Goal: Information Seeking & Learning: Learn about a topic

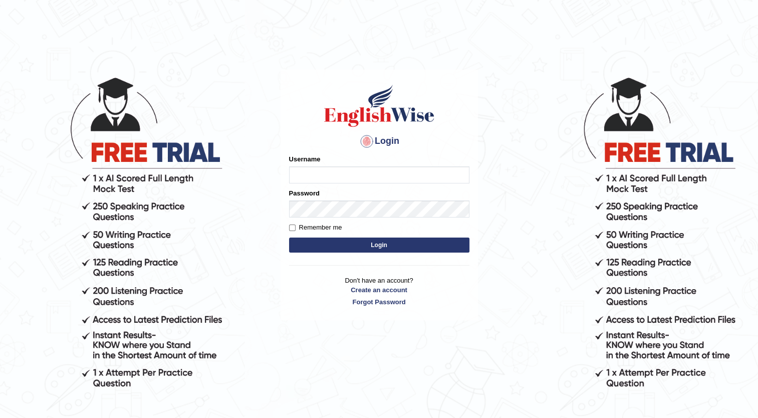
type input "navneet12"
click at [335, 245] on button "Login" at bounding box center [379, 245] width 180 height 15
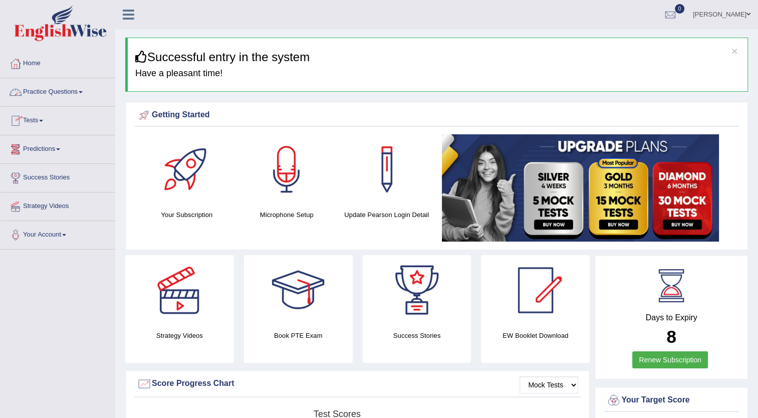
click at [76, 92] on link "Practice Questions" at bounding box center [58, 90] width 114 height 25
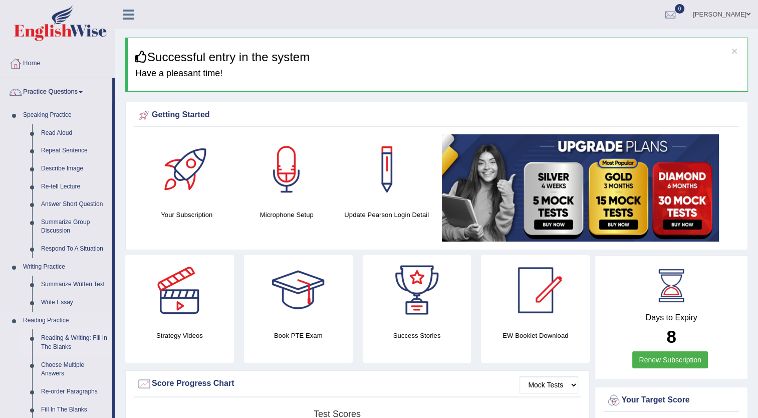
click at [57, 348] on link "Reading & Writing: Fill In The Blanks" at bounding box center [75, 342] width 76 height 27
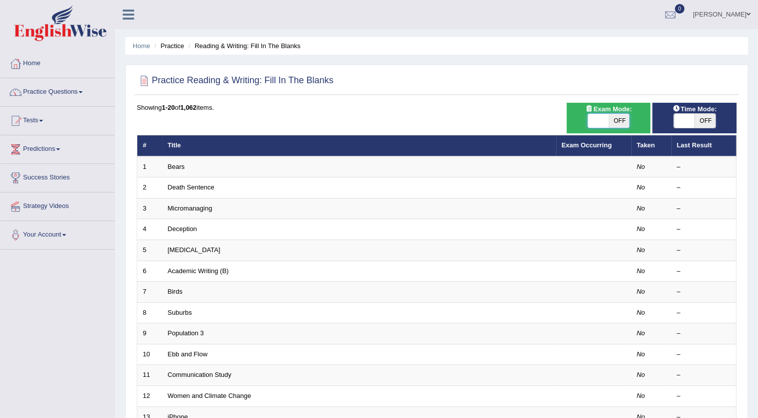
click at [600, 115] on span at bounding box center [599, 121] width 21 height 14
click at [614, 117] on span "OFF" at bounding box center [619, 121] width 21 height 14
checkbox input "true"
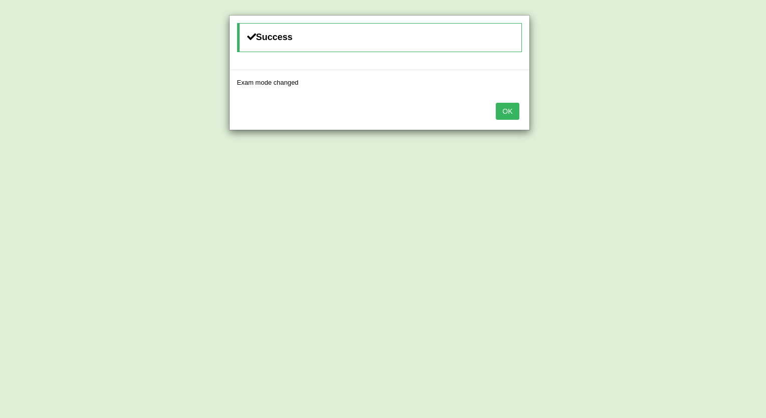
click at [515, 103] on button "OK" at bounding box center [507, 111] width 23 height 17
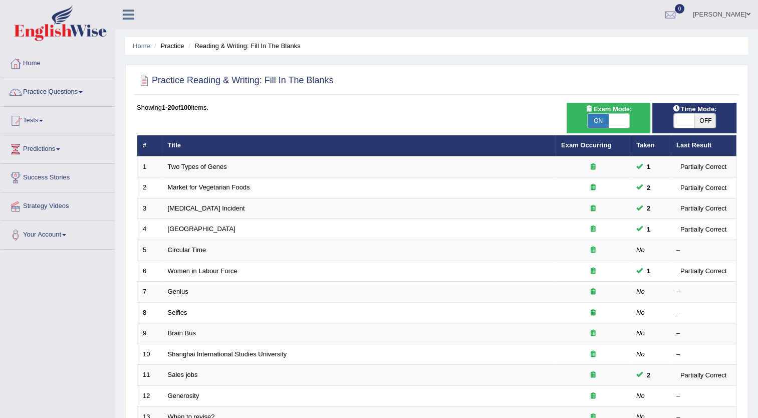
click at [695, 119] on span "OFF" at bounding box center [705, 121] width 21 height 14
click at [694, 119] on span at bounding box center [684, 121] width 21 height 14
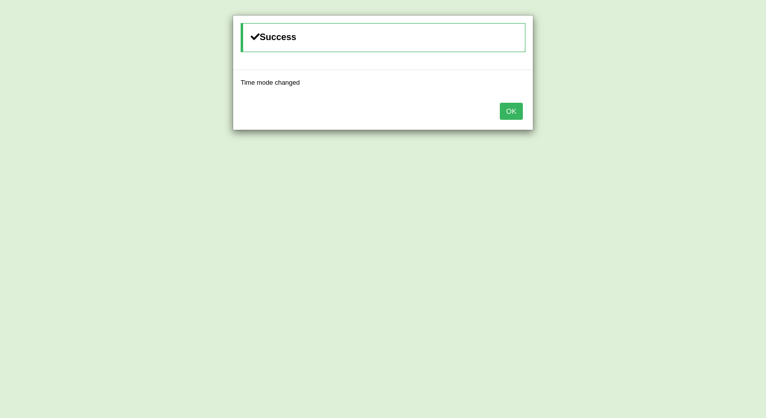
click at [507, 110] on button "OK" at bounding box center [511, 111] width 23 height 17
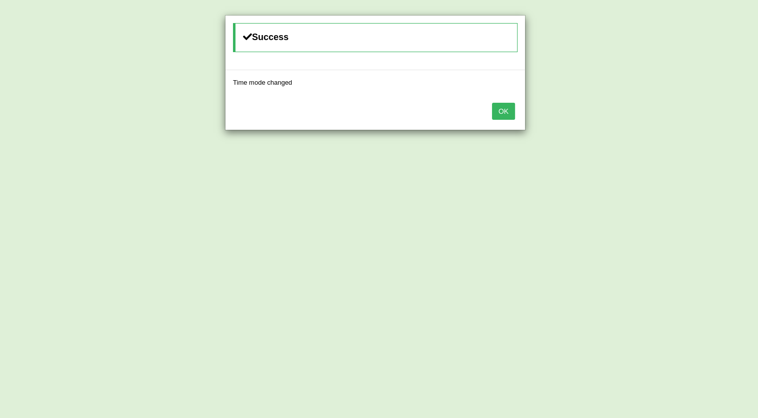
click at [507, 110] on button "OK" at bounding box center [503, 111] width 23 height 17
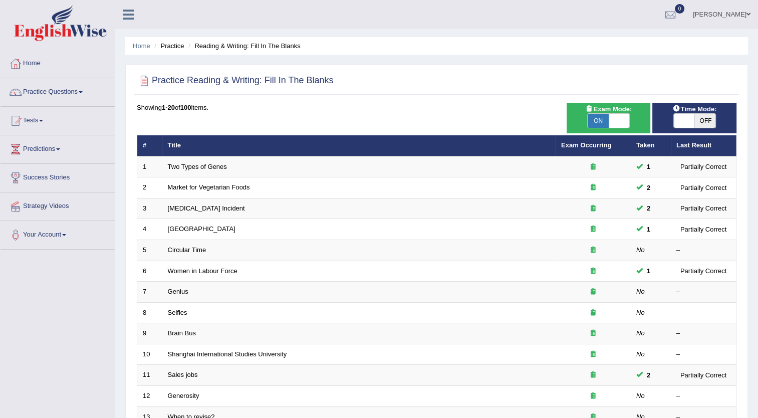
click at [710, 119] on span "OFF" at bounding box center [705, 121] width 21 height 14
checkbox input "true"
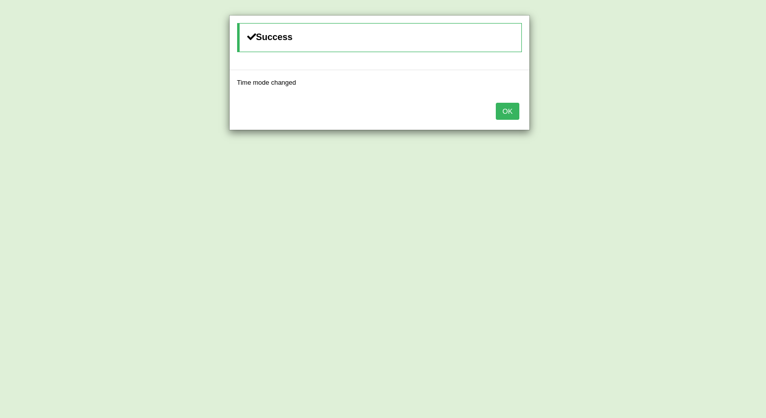
click at [502, 116] on button "OK" at bounding box center [507, 111] width 23 height 17
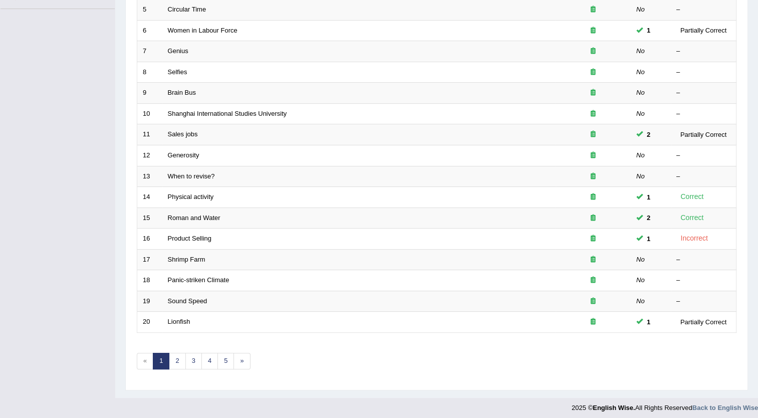
scroll to position [243, 0]
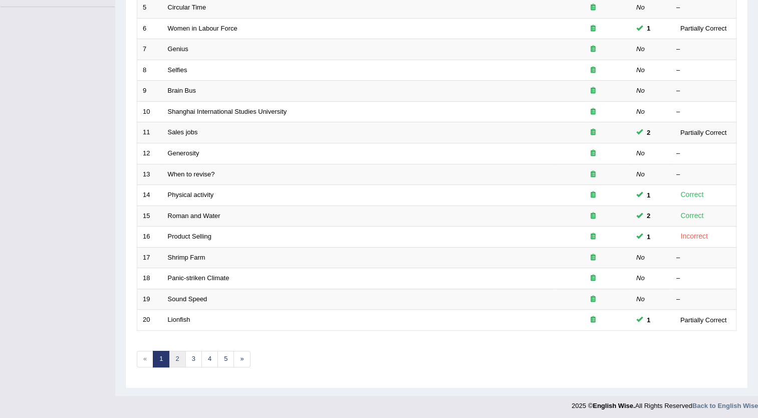
click at [178, 351] on link "2" at bounding box center [177, 359] width 17 height 17
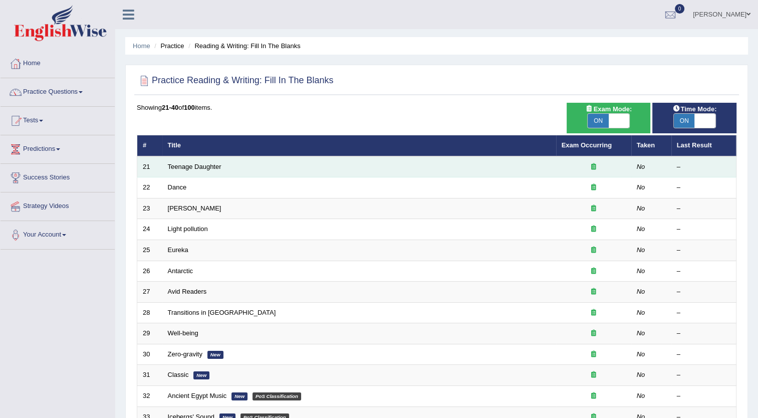
click at [214, 171] on td "Teenage Daughter" at bounding box center [359, 166] width 394 height 21
drag, startPoint x: 214, startPoint y: 171, endPoint x: 238, endPoint y: 167, distance: 24.4
click at [238, 167] on td "Teenage Daughter" at bounding box center [359, 166] width 394 height 21
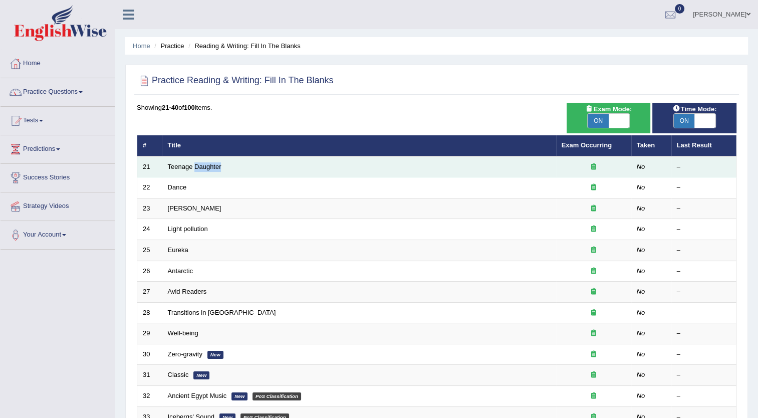
click at [238, 167] on td "Teenage Daughter" at bounding box center [359, 166] width 394 height 21
drag, startPoint x: 238, startPoint y: 167, endPoint x: 283, endPoint y: 167, distance: 45.1
click at [283, 167] on td "Teenage Daughter" at bounding box center [359, 166] width 394 height 21
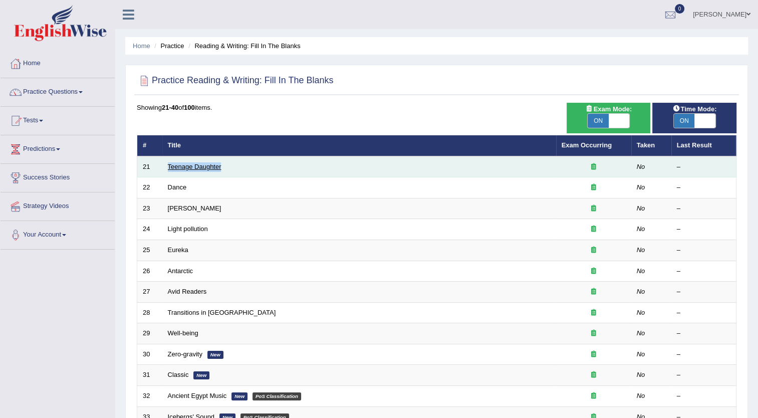
click at [210, 167] on link "Teenage Daughter" at bounding box center [195, 167] width 54 height 8
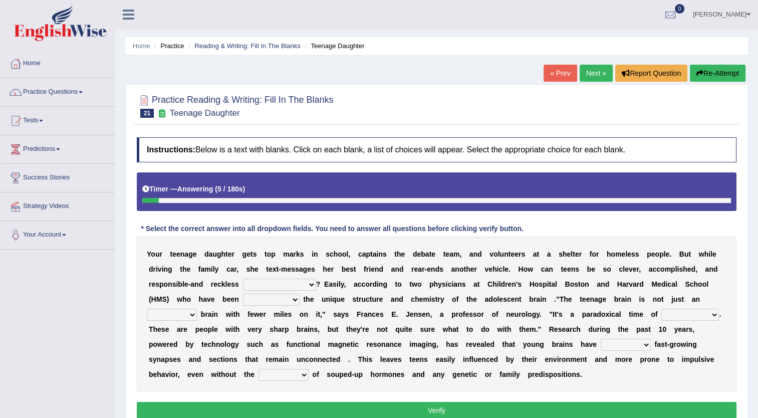
click at [243, 286] on select "for the time being at the same time as ever ingood time" at bounding box center [279, 285] width 73 height 12
select select "at the same time"
click at [243, 279] on select "for the time being at the same time as ever ingood time" at bounding box center [279, 285] width 73 height 12
click at [243, 287] on select "for the time being at the same time as ever ingood time" at bounding box center [279, 285] width 73 height 12
click at [130, 293] on div "Practice Reading & Writing: Fill In The Blanks 21 Teenage Daughter Instructions…" at bounding box center [436, 258] width 623 height 348
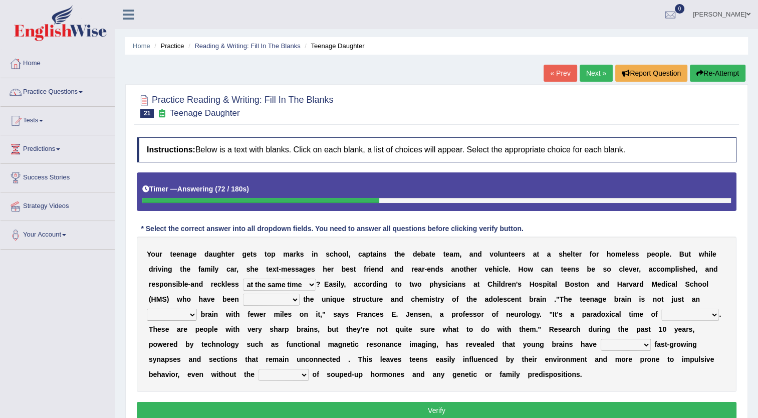
click at [243, 299] on select "explaining exploring exposing enumerating" at bounding box center [271, 300] width 57 height 12
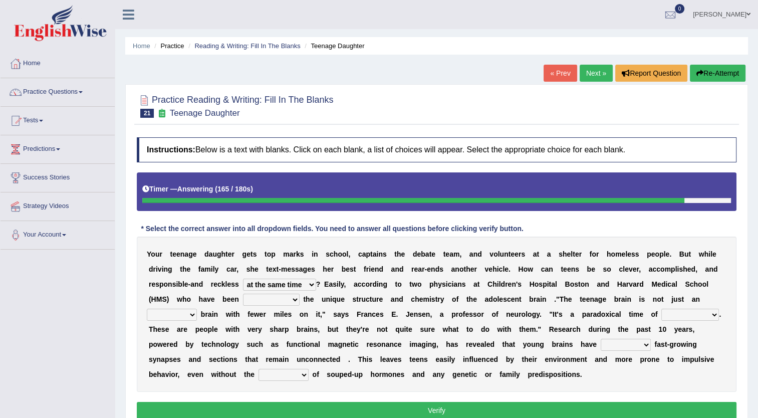
select select "explaining"
click at [243, 294] on select "explaining exploring exposing enumerating" at bounding box center [271, 300] width 57 height 12
click at [197, 309] on select "ample adult adulthood abundant" at bounding box center [172, 315] width 50 height 12
select select "ample"
click at [197, 309] on select "ample adult adulthood abundant" at bounding box center [172, 315] width 50 height 12
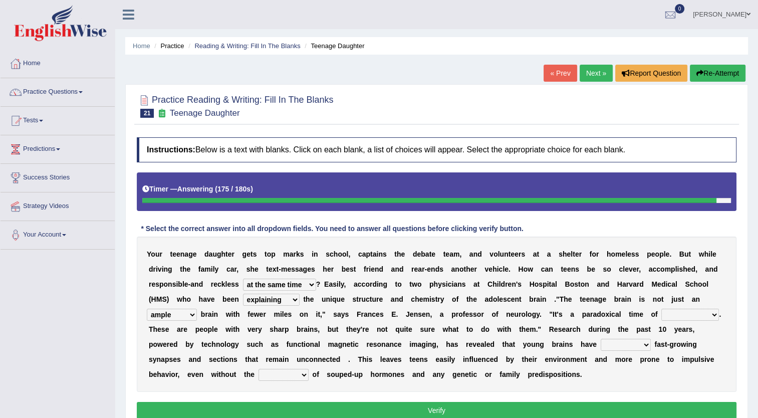
click at [662, 315] on select "enrichment development adornment adoration" at bounding box center [691, 315] width 58 height 12
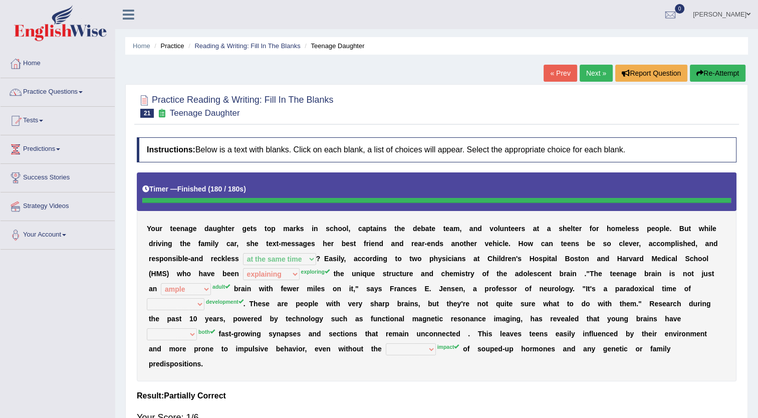
click at [710, 82] on div "« Prev Next » Report Question Re-Attempt" at bounding box center [646, 75] width 205 height 20
click at [713, 74] on button "Re-Attempt" at bounding box center [718, 73] width 56 height 17
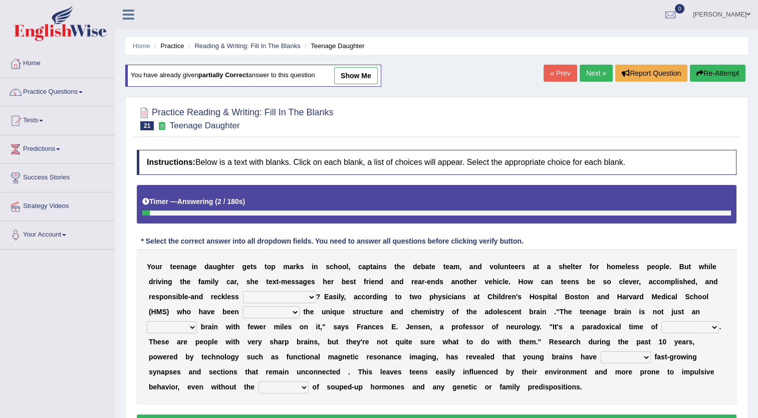
click at [243, 291] on select "for the time being at the same time as ever ingood time" at bounding box center [279, 297] width 73 height 12
select select "at the same time"
click at [243, 291] on select "for the time being at the same time as ever ingood time" at bounding box center [279, 297] width 73 height 12
click at [243, 298] on select "for the time being at the same time as ever ingood time" at bounding box center [279, 297] width 73 height 12
click at [243, 291] on select "for the time being at the same time as ever ingood time" at bounding box center [279, 297] width 73 height 12
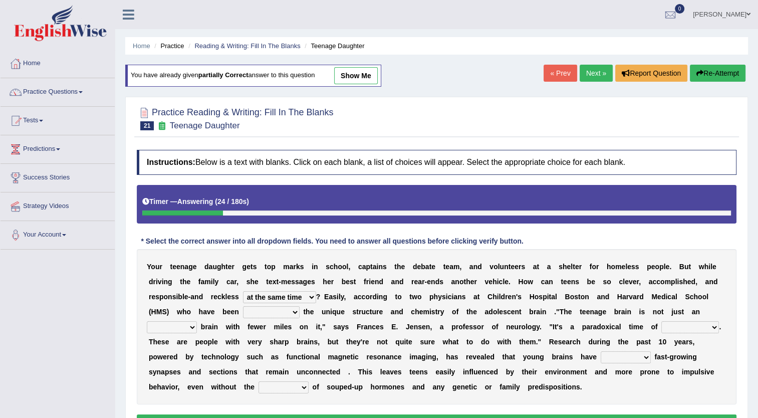
click at [243, 316] on select "explaining exploring exposing enumerating" at bounding box center [271, 312] width 57 height 12
select select "exposing"
click at [243, 306] on select "explaining exploring exposing enumerating" at bounding box center [271, 312] width 57 height 12
click at [197, 321] on select "ample adult adulthood abundant" at bounding box center [172, 327] width 50 height 12
select select "adult"
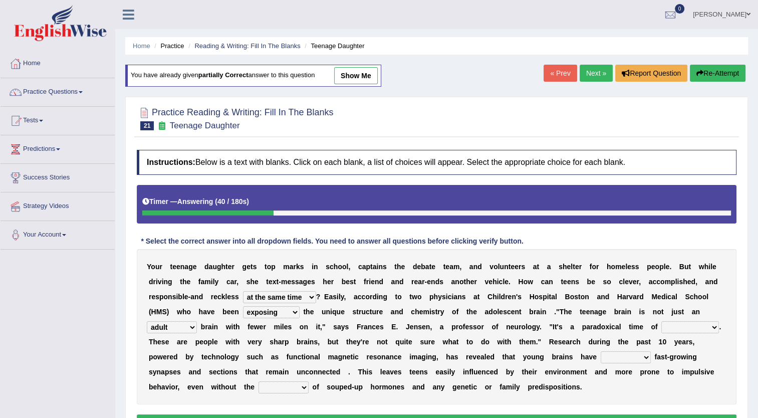
click at [197, 321] on select "ample adult adulthood abundant" at bounding box center [172, 327] width 50 height 12
click at [662, 326] on select "enrichment development adornment adoration" at bounding box center [691, 327] width 58 height 12
select select "development"
click at [662, 321] on select "enrichment development adornment adoration" at bounding box center [691, 327] width 58 height 12
click at [601, 361] on select "both either whole few" at bounding box center [626, 357] width 50 height 12
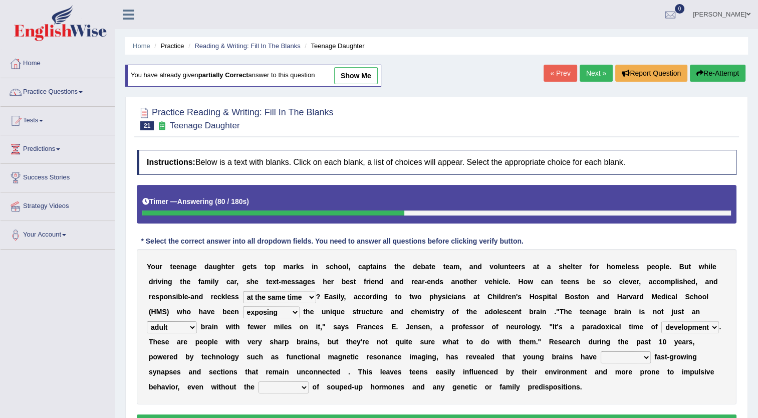
select select "both"
click at [601, 351] on select "both either whole few" at bounding box center [626, 357] width 50 height 12
click at [309, 382] on select "impact impress impair impose" at bounding box center [284, 388] width 50 height 12
select select "impose"
click at [309, 382] on select "impact impress impair impose" at bounding box center [284, 388] width 50 height 12
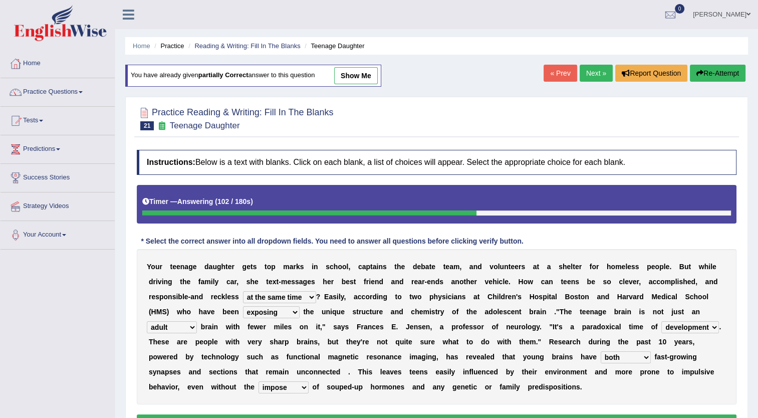
click at [757, 410] on div "Home Practice Reading & Writing: Fill In The Blanks Teenage Daughter You have a…" at bounding box center [436, 250] width 643 height 501
drag, startPoint x: 757, startPoint y: 410, endPoint x: 762, endPoint y: 413, distance: 5.4
click at [758, 413] on html "Toggle navigation Home Practice Questions Speaking Practice Read Aloud Repeat S…" at bounding box center [379, 209] width 758 height 418
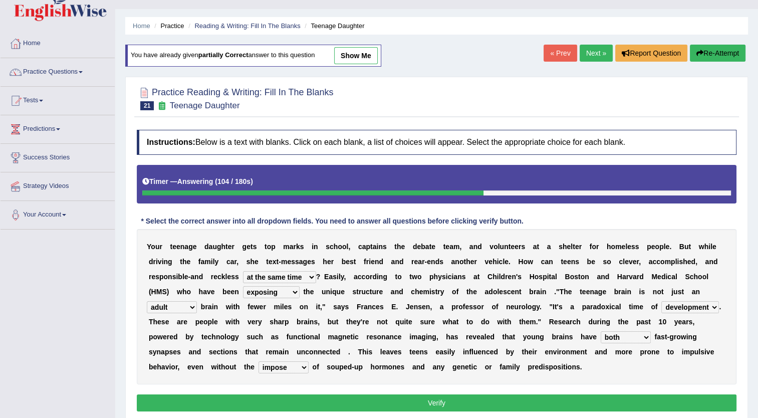
scroll to position [40, 0]
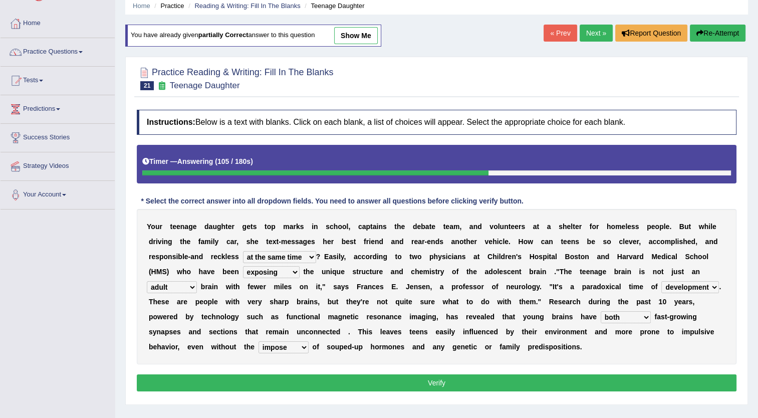
click at [684, 386] on button "Verify" at bounding box center [437, 382] width 600 height 17
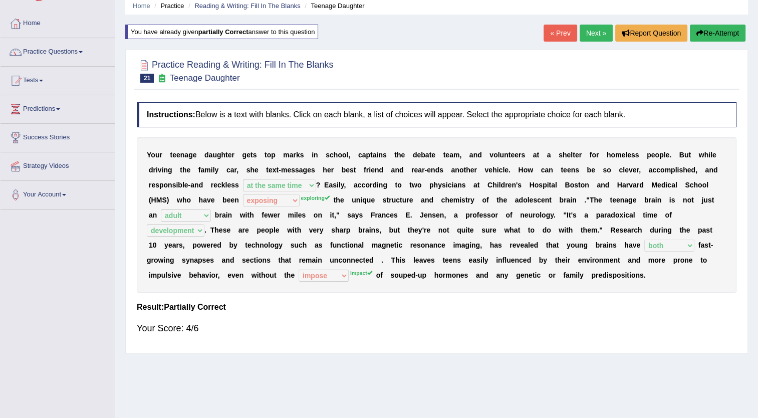
click at [606, 29] on link "Next »" at bounding box center [596, 33] width 33 height 17
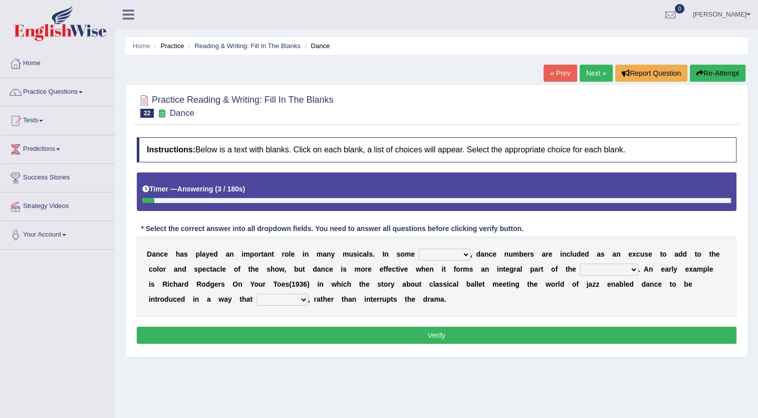
click at [419, 254] on select "dimentions cases brief extent" at bounding box center [445, 255] width 52 height 12
select select "cases"
click at [419, 249] on select "dimentions cases brief extent" at bounding box center [445, 255] width 52 height 12
click at [581, 273] on select "prowess plot phenomenon round about" at bounding box center [610, 270] width 58 height 12
select select "plot"
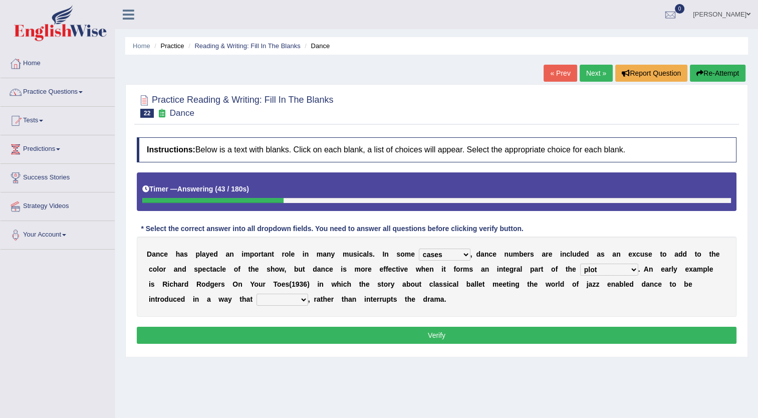
click at [581, 264] on select "prowess plot phenomenon round about" at bounding box center [610, 270] width 58 height 12
click at [257, 304] on select "crumples enhances encumbers levels" at bounding box center [283, 300] width 52 height 12
select select "enhances"
click at [257, 294] on select "crumples enhances encumbers levels" at bounding box center [283, 300] width 52 height 12
click at [581, 275] on select "prowess plot phenomenon round about" at bounding box center [610, 270] width 58 height 12
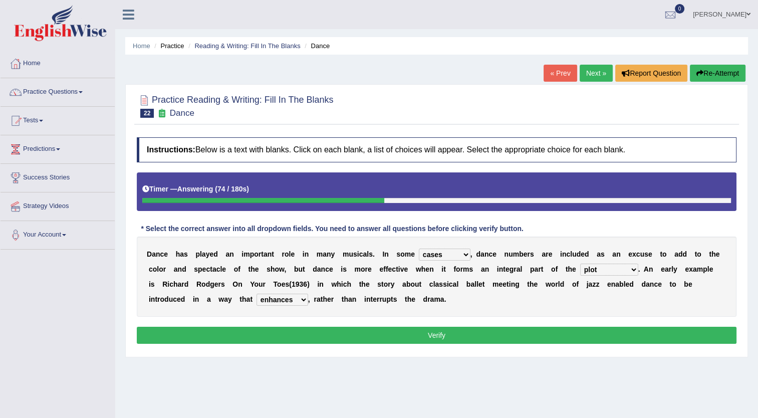
select select "phenomenon"
click at [581, 264] on select "prowess plot phenomenon round about" at bounding box center [610, 270] width 58 height 12
click at [513, 330] on button "Verify" at bounding box center [437, 335] width 600 height 17
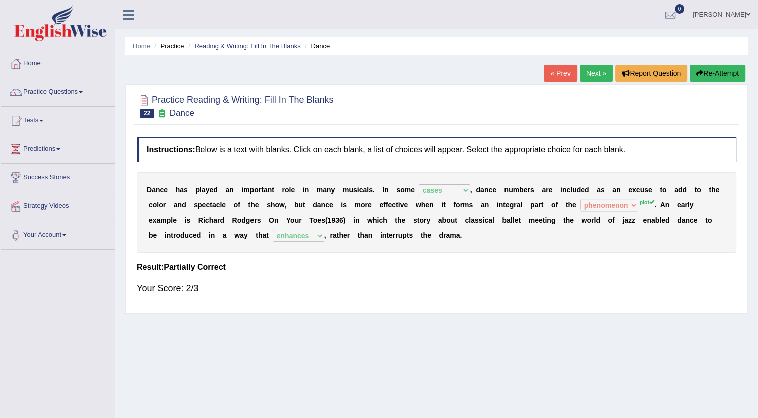
click at [597, 79] on link "Next »" at bounding box center [596, 73] width 33 height 17
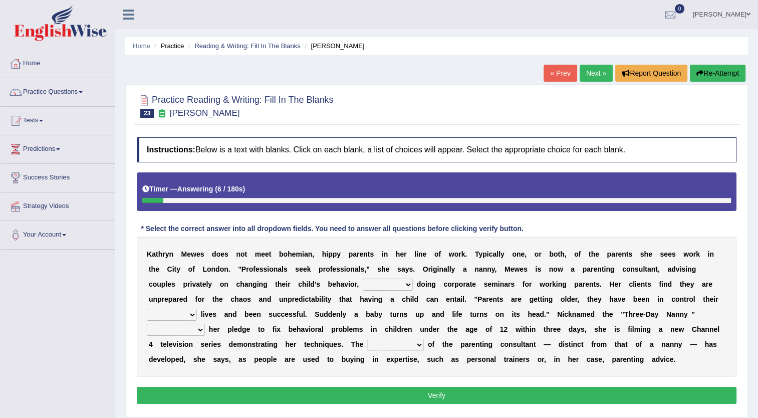
click at [363, 288] on select "as long as in order to in spite of as well as" at bounding box center [388, 285] width 50 height 12
select select "as well as"
click at [363, 279] on select "as long as in order to in spite of as well as" at bounding box center [388, 285] width 50 height 12
click at [363, 288] on select "as long as in order to in spite of as well as" at bounding box center [388, 285] width 50 height 12
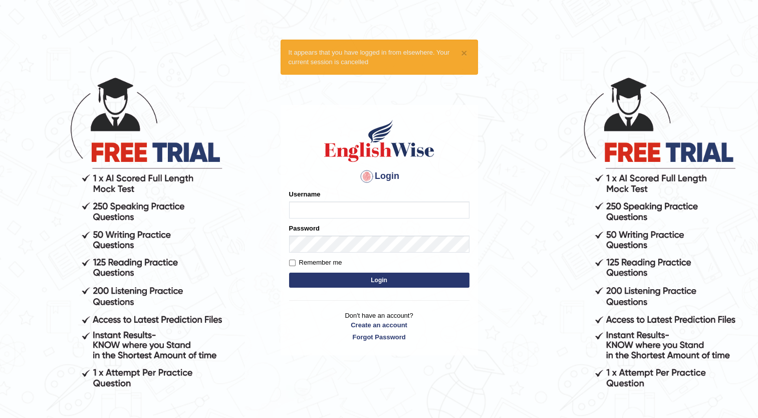
type input "navneet12"
click at [370, 281] on button "Login" at bounding box center [379, 280] width 180 height 15
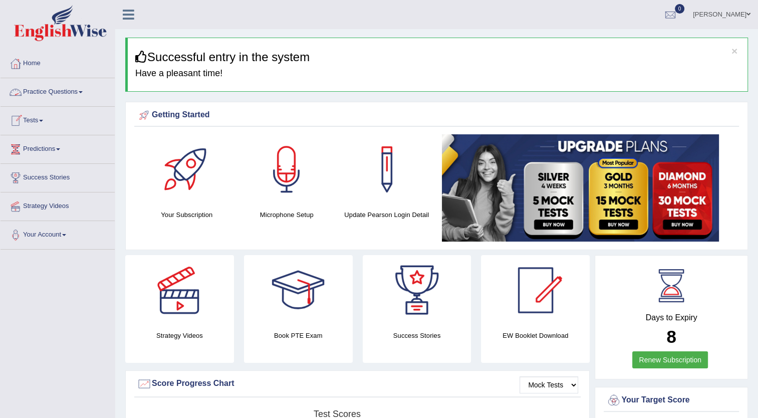
click at [62, 90] on link "Practice Questions" at bounding box center [58, 90] width 114 height 25
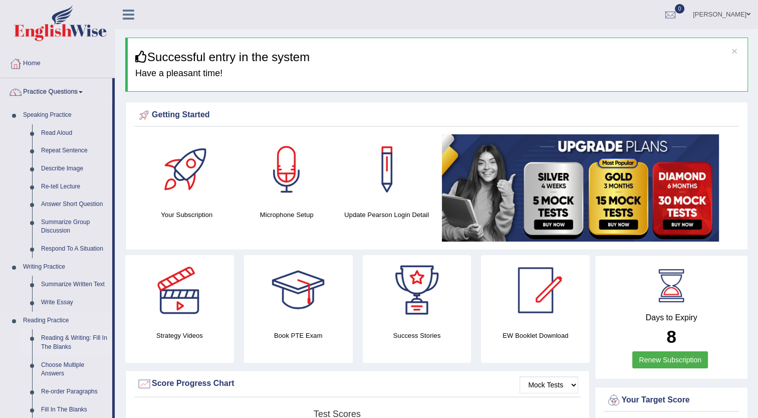
click at [64, 342] on link "Reading & Writing: Fill In The Blanks" at bounding box center [75, 342] width 76 height 27
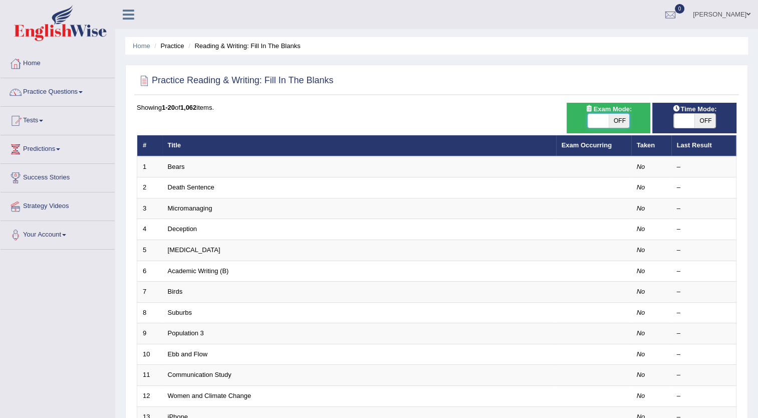
click at [601, 121] on span at bounding box center [599, 121] width 21 height 14
click at [629, 115] on span "OFF" at bounding box center [619, 121] width 21 height 14
checkbox input "true"
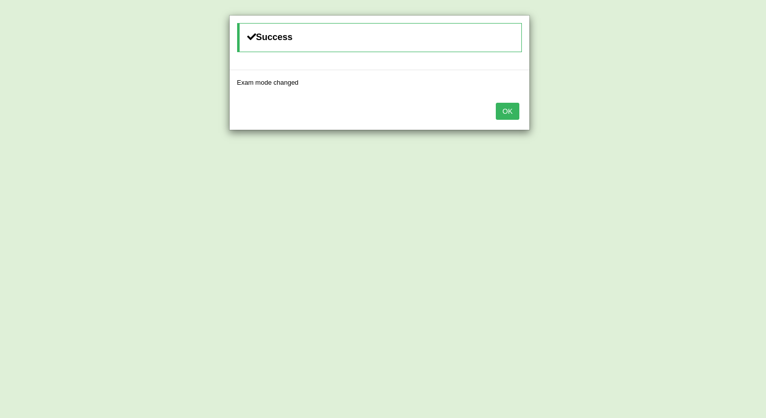
click at [511, 119] on button "OK" at bounding box center [507, 111] width 23 height 17
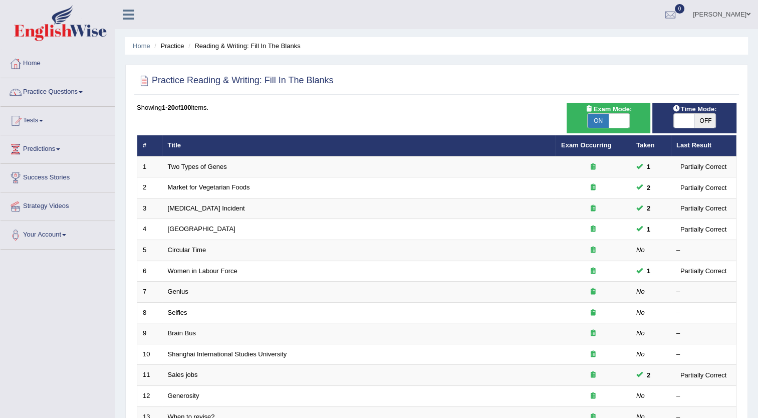
click at [704, 119] on span "OFF" at bounding box center [705, 121] width 21 height 14
checkbox input "true"
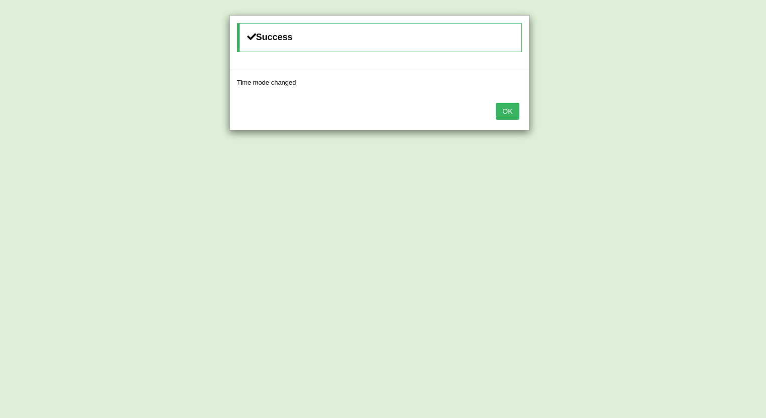
click at [519, 114] on button "OK" at bounding box center [507, 111] width 23 height 17
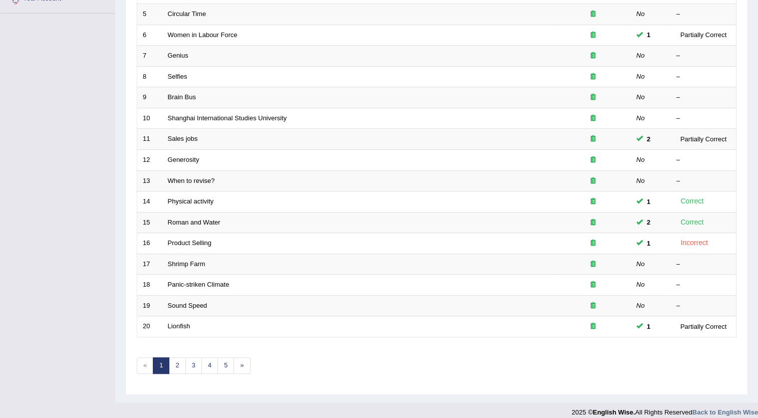
scroll to position [243, 0]
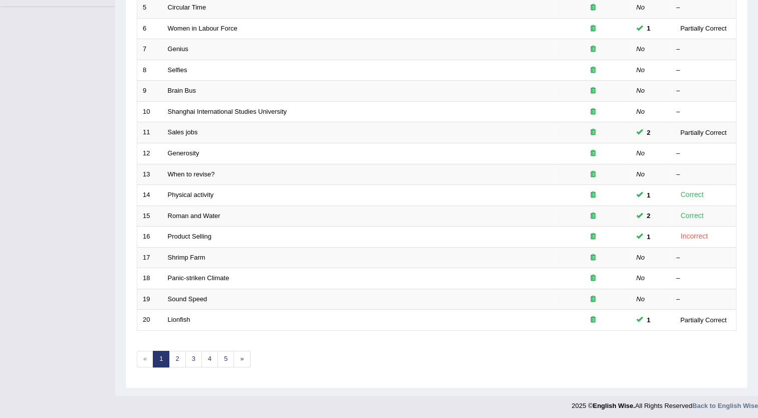
click at [177, 365] on div "Showing 1-20 of 100 items. # Title Exam Occurring Taken Last Result 1 Two Types…" at bounding box center [437, 120] width 600 height 520
click at [182, 358] on link "2" at bounding box center [177, 359] width 17 height 17
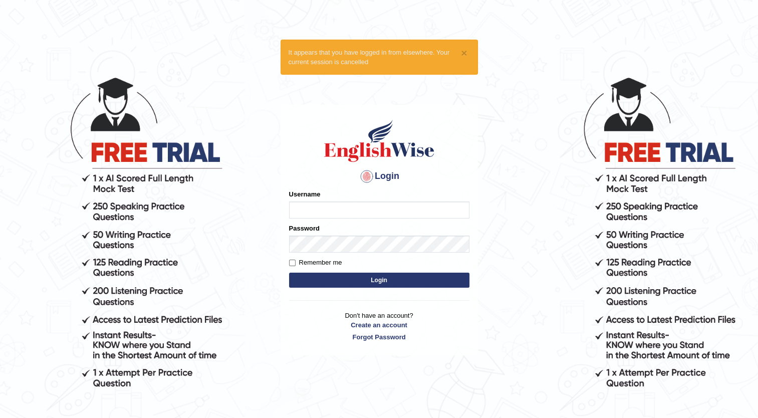
type input "navneet12"
click at [351, 279] on button "Login" at bounding box center [379, 280] width 180 height 15
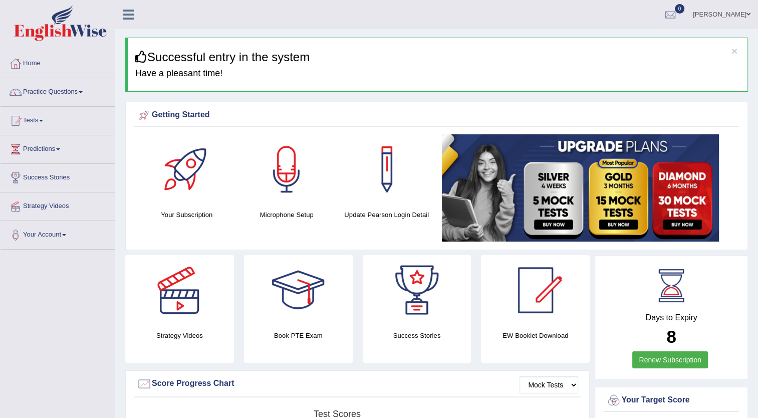
click at [70, 93] on link "Practice Questions" at bounding box center [58, 90] width 114 height 25
click at [70, 93] on link "Practice Questions" at bounding box center [57, 90] width 112 height 25
click at [70, 93] on link "Practice Questions" at bounding box center [58, 90] width 114 height 25
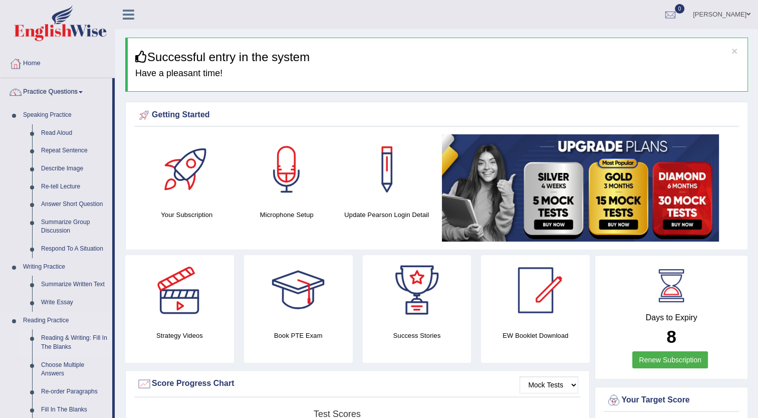
click at [48, 343] on link "Reading & Writing: Fill In The Blanks" at bounding box center [75, 342] width 76 height 27
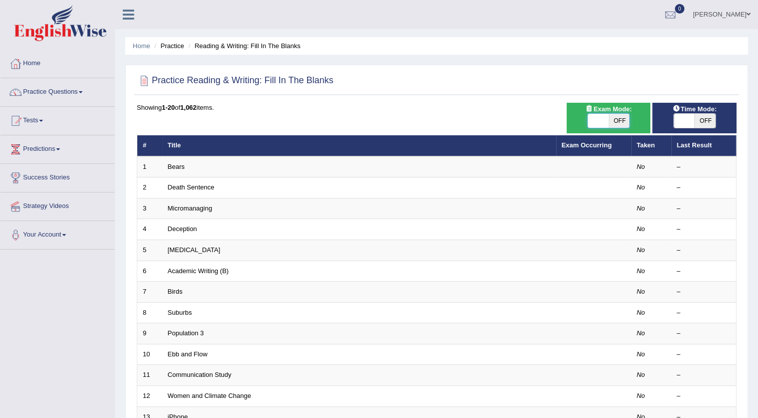
click at [592, 125] on span at bounding box center [598, 121] width 21 height 14
checkbox input "true"
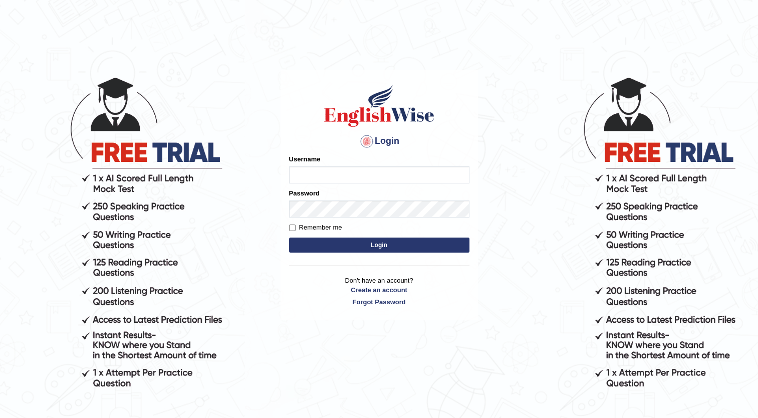
type input "navneet12"
click at [326, 250] on button "Login" at bounding box center [379, 245] width 180 height 15
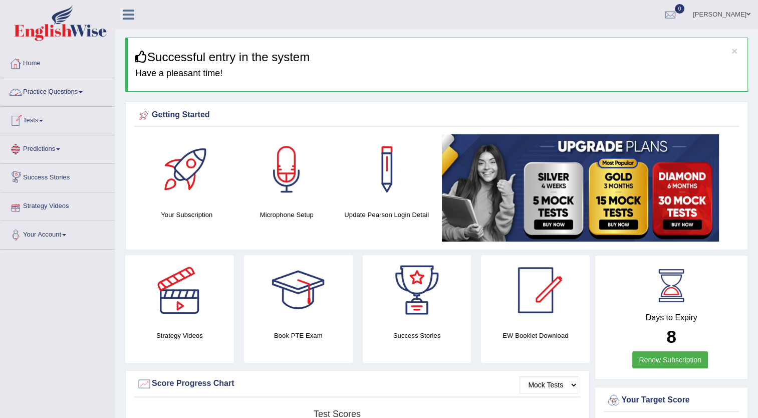
click at [44, 89] on link "Practice Questions" at bounding box center [58, 90] width 114 height 25
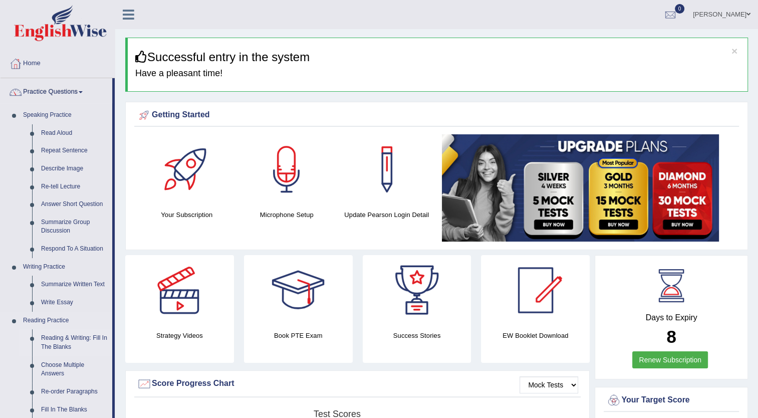
click at [83, 343] on link "Reading & Writing: Fill In The Blanks" at bounding box center [75, 342] width 76 height 27
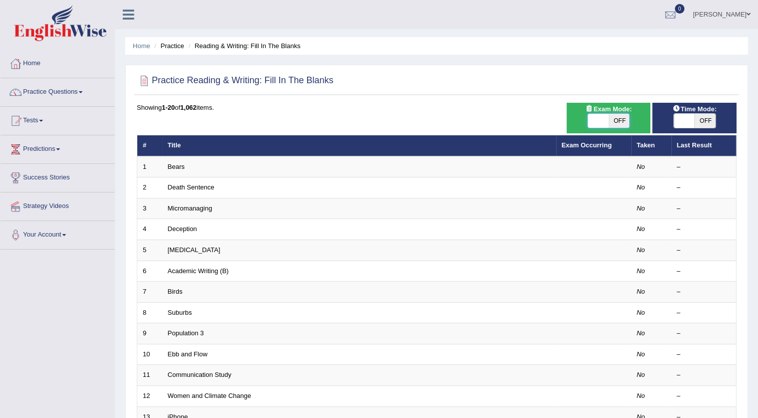
click at [599, 125] on span at bounding box center [598, 121] width 21 height 14
checkbox input "true"
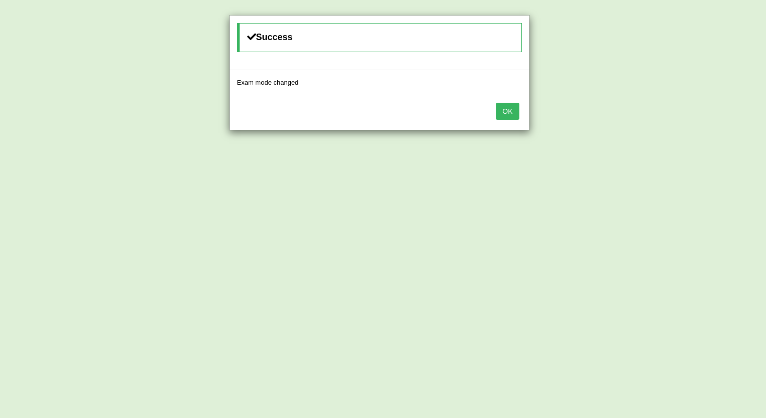
click at [506, 107] on button "OK" at bounding box center [507, 111] width 23 height 17
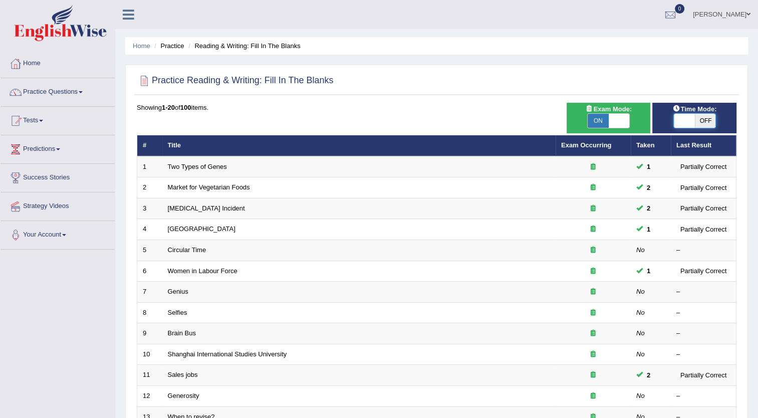
click at [687, 118] on span at bounding box center [684, 121] width 21 height 14
checkbox input "true"
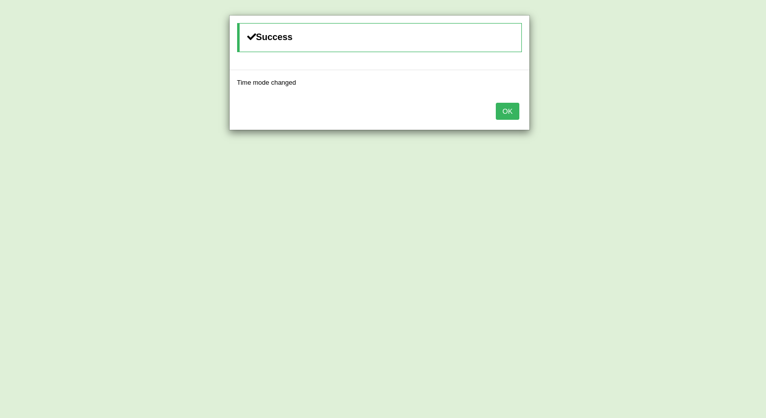
click at [504, 111] on button "OK" at bounding box center [507, 111] width 23 height 17
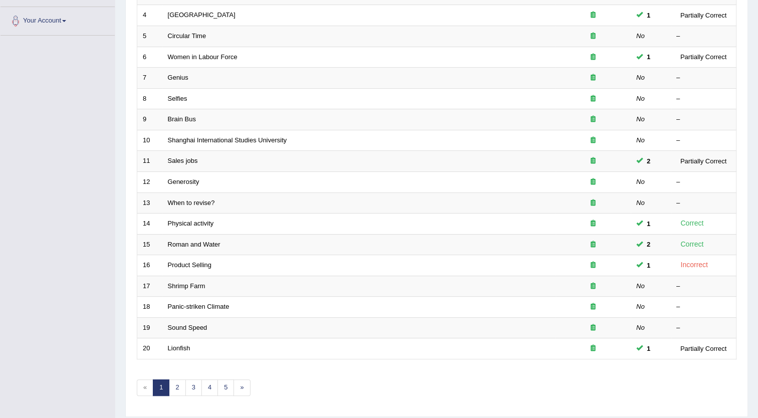
scroll to position [221, 0]
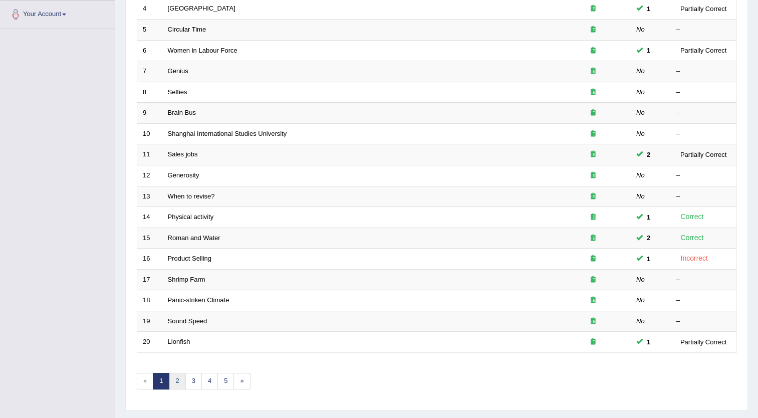
click at [178, 377] on link "2" at bounding box center [177, 381] width 17 height 17
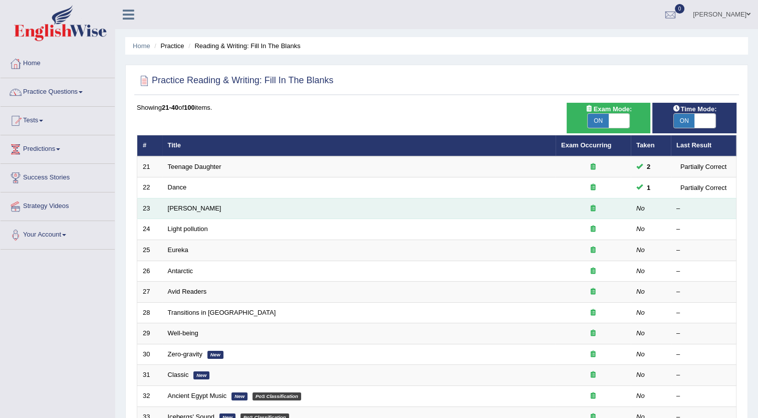
click at [220, 207] on td "[PERSON_NAME]" at bounding box center [359, 208] width 394 height 21
click at [185, 206] on link "[PERSON_NAME]" at bounding box center [195, 209] width 54 height 8
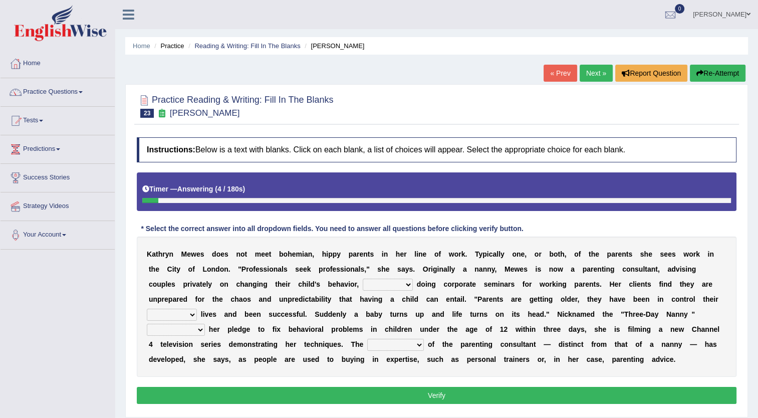
click at [363, 281] on select "as long as in order to in spite of as well as" at bounding box center [388, 285] width 50 height 12
select select "as well as"
click at [363, 279] on select "as long as in order to in spite of as well as" at bounding box center [388, 285] width 50 height 12
click at [197, 309] on select "whole all full every" at bounding box center [172, 315] width 50 height 12
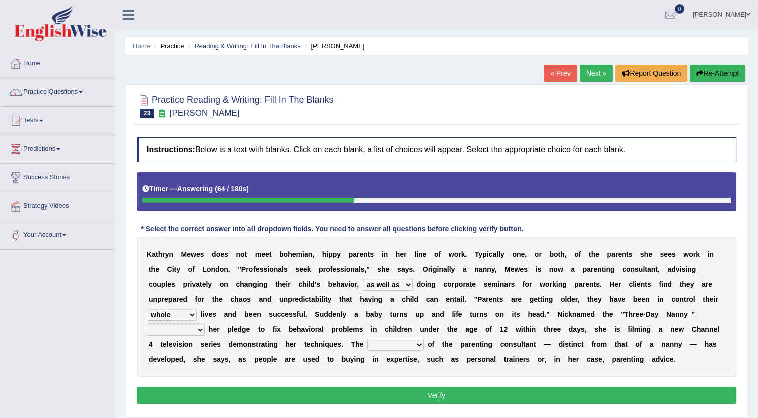
click at [197, 309] on select "whole all full every" at bounding box center [172, 315] width 50 height 12
select select "every"
click at [197, 309] on select "whole all full every" at bounding box center [172, 315] width 50 height 12
click at [205, 324] on select "related with together with because of according to" at bounding box center [176, 330] width 58 height 12
select select "because of"
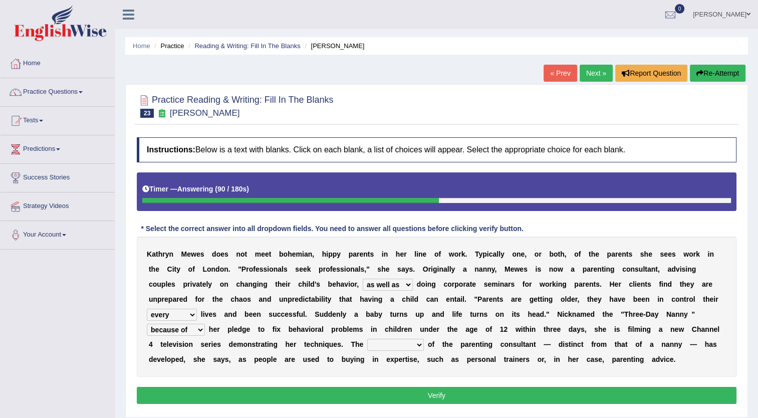
click at [205, 324] on select "related with together with because of according to" at bounding box center [176, 330] width 58 height 12
click at [424, 339] on select "percentage performance role belief" at bounding box center [395, 345] width 57 height 12
select select "role"
click at [424, 339] on select "percentage performance role belief" at bounding box center [395, 345] width 57 height 12
click at [619, 391] on button "Verify" at bounding box center [437, 395] width 600 height 17
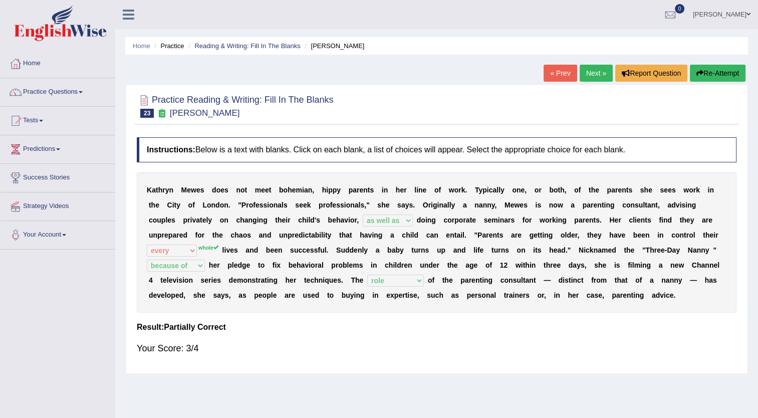
click at [595, 82] on div "« Prev Next » Report Question Re-Attempt" at bounding box center [646, 75] width 205 height 20
click at [594, 69] on link "Next »" at bounding box center [596, 73] width 33 height 17
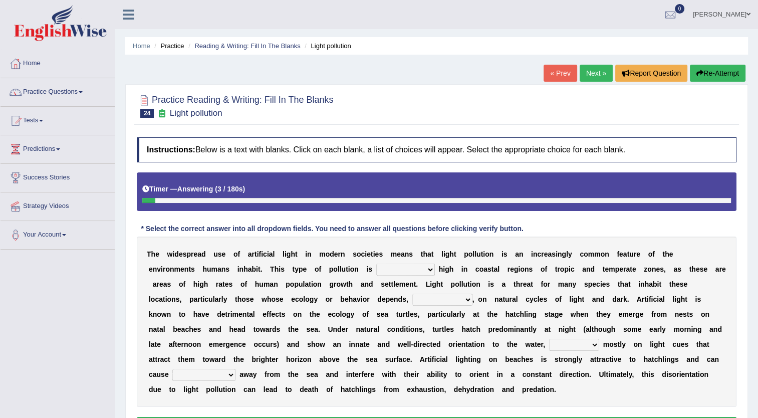
click at [376, 270] on select "exceptionally absolutely completely rarely" at bounding box center [405, 270] width 59 height 12
click at [273, 276] on div "T h e w i d e s p r e a d u s e o f a r t i f i c i a l l i g h t i n m o d e r…" at bounding box center [437, 322] width 600 height 170
click at [376, 274] on select "exceptionally absolutely completely rarely" at bounding box center [405, 270] width 59 height 12
click at [376, 264] on select "exceptionally absolutely completely rarely" at bounding box center [405, 270] width 59 height 12
click at [376, 269] on select "exceptionally absolutely completely rarely" at bounding box center [405, 270] width 59 height 12
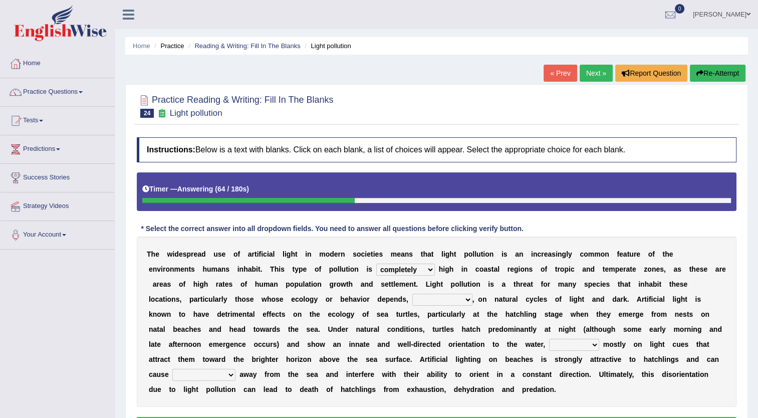
select select "absolutely"
click at [376, 264] on select "exceptionally absolutely completely rarely" at bounding box center [405, 270] width 59 height 12
click at [413, 302] on select "in no way in some way by the wy in some ways" at bounding box center [443, 300] width 60 height 12
select select "by the wy"
click at [413, 294] on select "in no way in some way by the wy in some ways" at bounding box center [443, 300] width 60 height 12
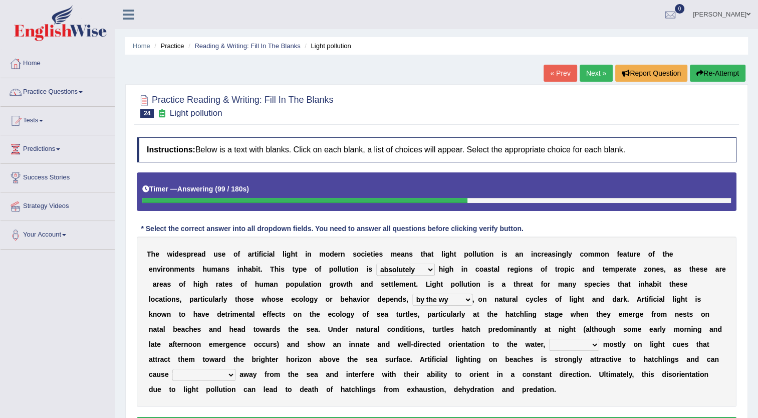
click at [413, 300] on select "in no way in some way by the wy in some ways" at bounding box center [443, 300] width 60 height 12
click at [413, 294] on select "in no way in some way by the wy in some ways" at bounding box center [443, 300] width 60 height 12
click at [549, 344] on select "imposing figuring relying pouring" at bounding box center [574, 345] width 50 height 12
select select "imposing"
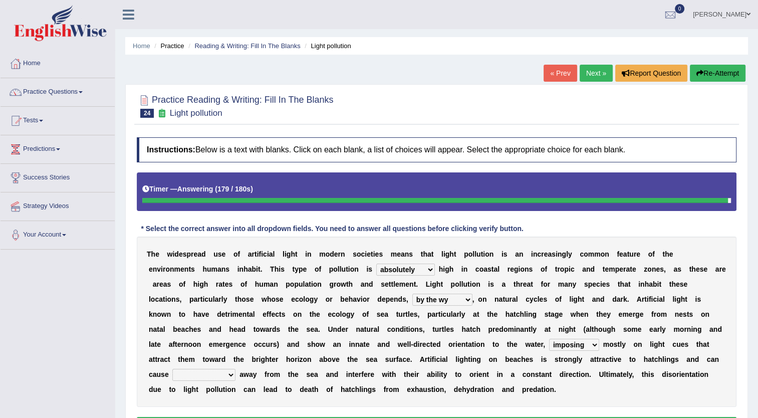
click at [549, 339] on select "imposing figuring relying pouring" at bounding box center [574, 345] width 50 height 12
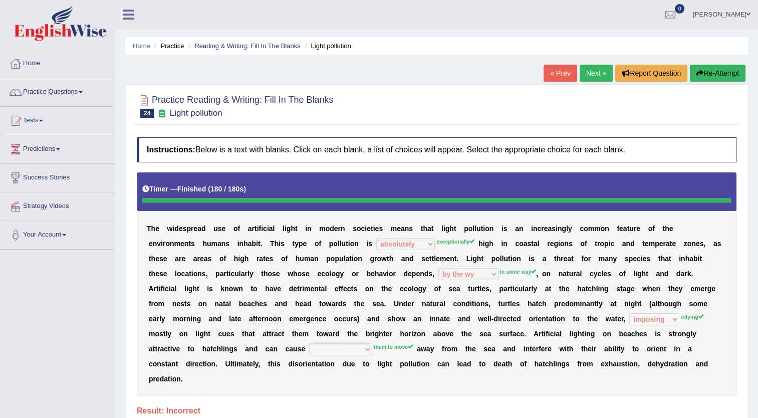
click at [707, 81] on div "« Prev Next » Report Question Re-Attempt" at bounding box center [646, 75] width 205 height 20
click at [712, 77] on button "Re-Attempt" at bounding box center [718, 73] width 56 height 17
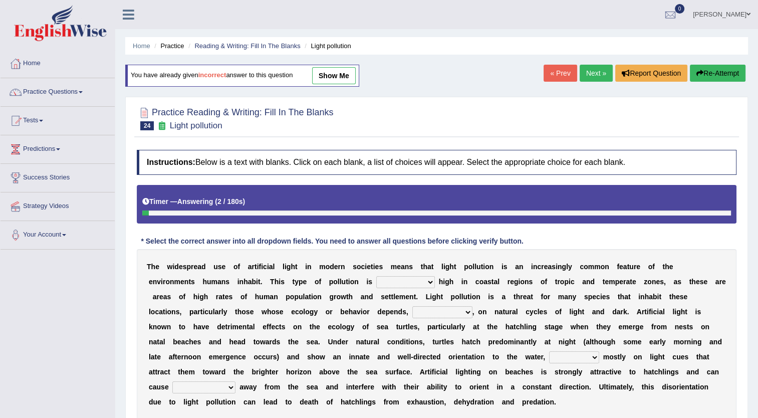
click at [376, 284] on select "exceptionally absolutely completely rarely" at bounding box center [405, 282] width 59 height 12
select select "exceptionally"
click at [376, 276] on select "exceptionally absolutely completely rarely" at bounding box center [405, 282] width 59 height 12
click at [413, 314] on select "in no way in some way by the wy in some ways" at bounding box center [443, 312] width 60 height 12
select select "in some way"
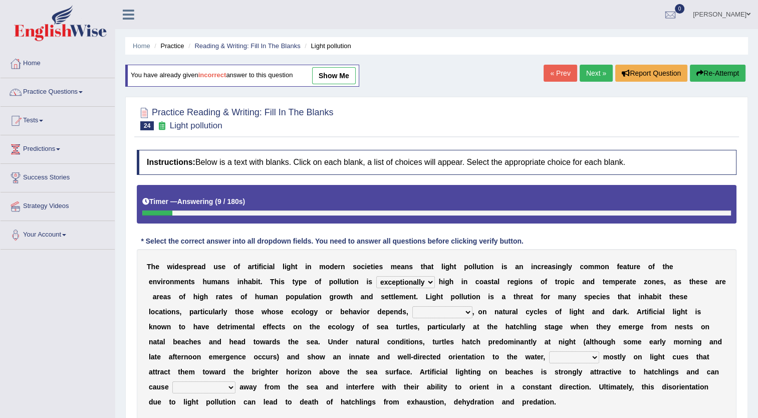
click at [413, 306] on select "in no way in some way by the wy in some ways" at bounding box center [443, 312] width 60 height 12
click at [549, 360] on select "imposing figuring relying pouring" at bounding box center [574, 357] width 50 height 12
select select "pouring"
click at [549, 351] on select "imposing figuring relying pouring" at bounding box center [574, 357] width 50 height 12
click at [236, 382] on select "them to move it to move which to move that to move" at bounding box center [203, 388] width 63 height 12
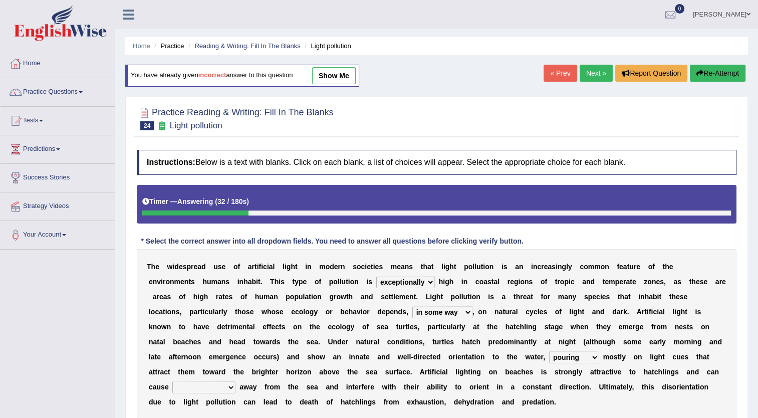
click at [236, 382] on select "them to move it to move which to move that to move" at bounding box center [203, 388] width 63 height 12
click at [252, 398] on b "a" at bounding box center [250, 402] width 4 height 8
click at [236, 382] on select "them to move it to move which to move that to move" at bounding box center [203, 388] width 63 height 12
select select "them to move"
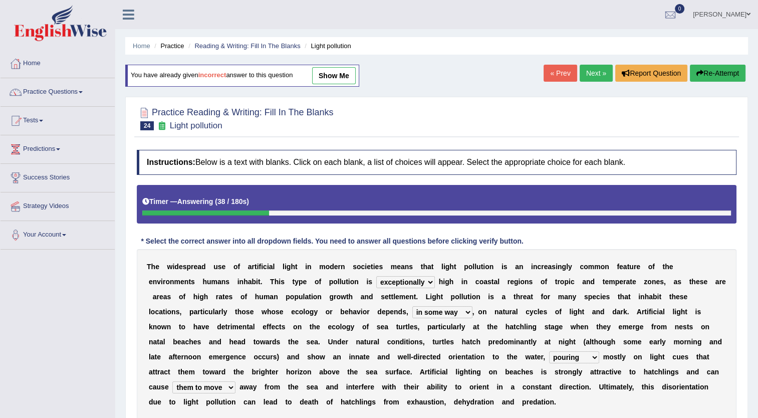
click at [236, 382] on select "them to move it to move which to move that to move" at bounding box center [203, 388] width 63 height 12
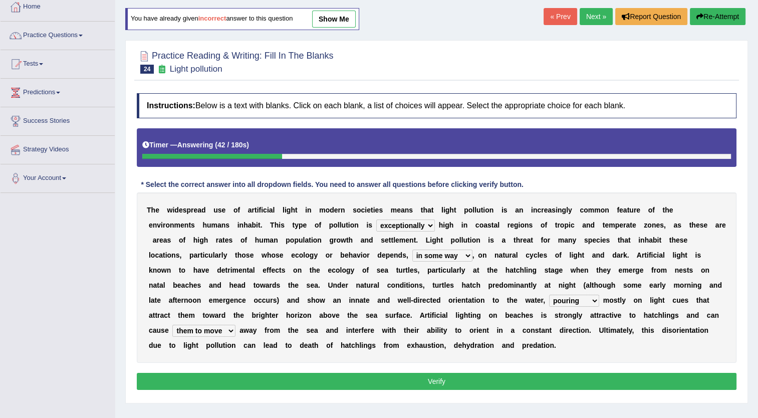
scroll to position [60, 0]
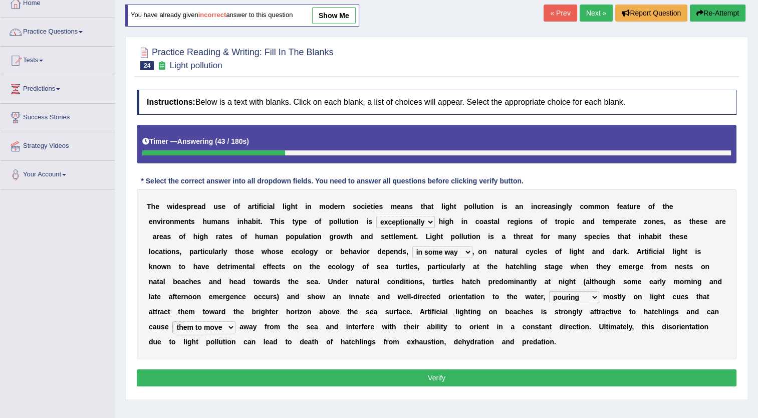
click at [644, 369] on button "Verify" at bounding box center [437, 377] width 600 height 17
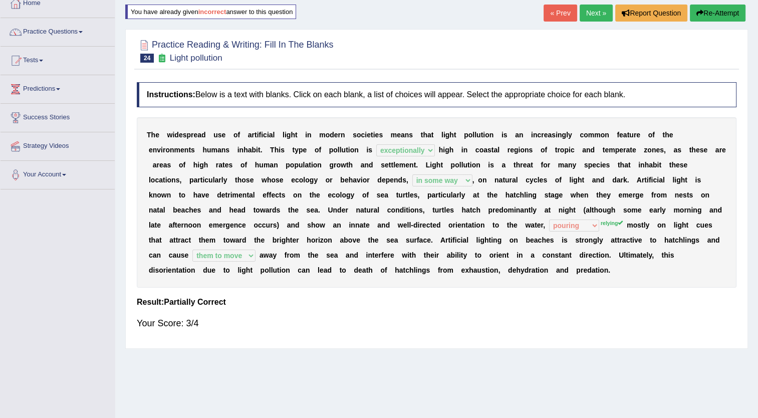
click at [592, 14] on link "Next »" at bounding box center [596, 13] width 33 height 17
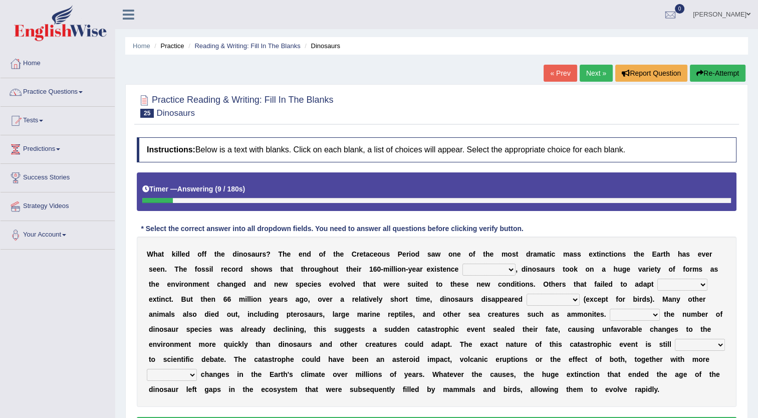
click at [459, 270] on b at bounding box center [461, 269] width 4 height 8
click at [463, 268] on select "existence continuous extent expectation" at bounding box center [489, 270] width 53 height 12
select select "expectation"
click at [463, 264] on select "existence continuous extent expectation" at bounding box center [489, 270] width 53 height 12
click at [658, 288] on select "went to go going go" at bounding box center [683, 285] width 50 height 12
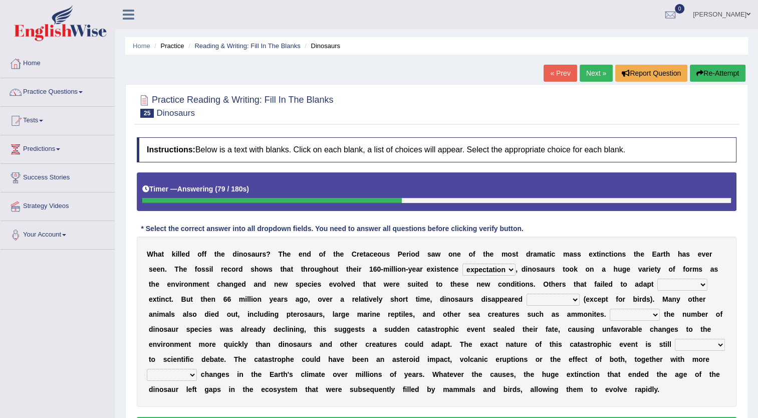
select select "went"
click at [658, 279] on select "went to go going go" at bounding box center [683, 285] width 50 height 12
click at [527, 302] on select "partially gradually completely excessively" at bounding box center [553, 300] width 53 height 12
select select "partially"
click at [527, 294] on select "partially gradually completely excessively" at bounding box center [553, 300] width 53 height 12
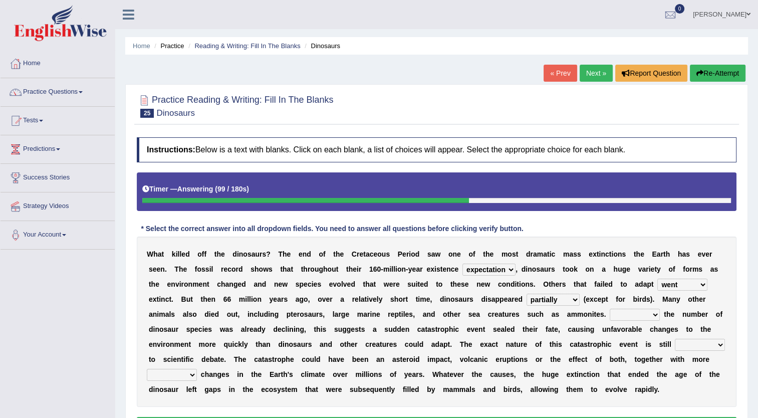
click at [610, 316] on select "However Because Although Unless" at bounding box center [635, 315] width 50 height 12
click at [610, 309] on select "However Because Although Unless" at bounding box center [635, 315] width 50 height 12
click at [610, 314] on select "However Because Although Unless" at bounding box center [635, 315] width 50 height 12
click at [610, 309] on select "However Because Although Unless" at bounding box center [635, 315] width 50 height 12
click at [610, 310] on select "However Because Although Unless" at bounding box center [635, 315] width 50 height 12
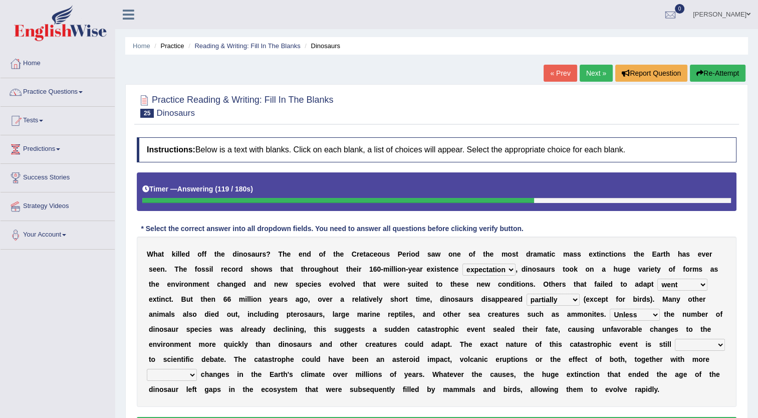
select select "Because"
click at [610, 309] on select "However Because Although Unless" at bounding box center [635, 315] width 50 height 12
click at [675, 347] on select "relative open additional focused" at bounding box center [700, 345] width 50 height 12
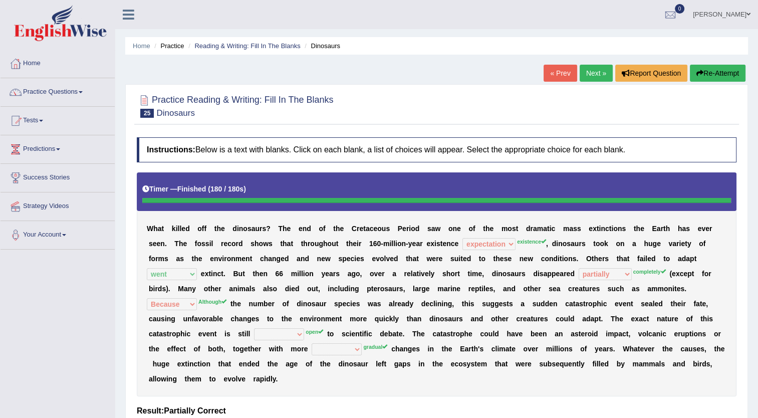
click at [268, 360] on b at bounding box center [266, 364] width 4 height 8
click at [562, 78] on link "« Prev" at bounding box center [560, 73] width 33 height 17
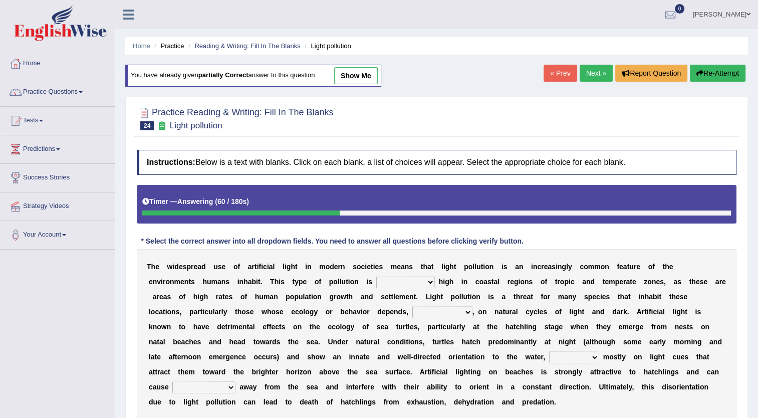
click at [376, 277] on select "exceptionally absolutely completely rarely" at bounding box center [405, 282] width 59 height 12
select select "exceptionally"
click at [376, 276] on select "exceptionally absolutely completely rarely" at bounding box center [405, 282] width 59 height 12
click at [413, 312] on select "in no way in some way by the wy in some ways" at bounding box center [443, 312] width 60 height 12
select select "in some way"
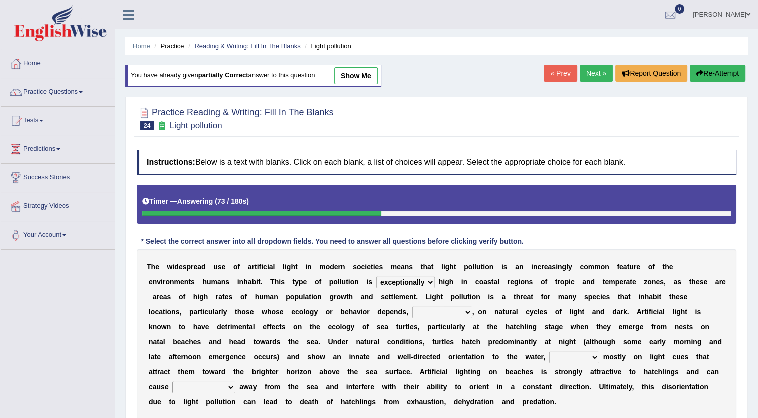
click at [413, 306] on select "in no way in some way by the wy in some ways" at bounding box center [443, 312] width 60 height 12
click at [549, 355] on select "imposing figuring relying pouring" at bounding box center [574, 357] width 50 height 12
drag, startPoint x: 307, startPoint y: 361, endPoint x: 283, endPoint y: 355, distance: 25.4
click at [283, 355] on div "T h e w i d e s p r e a d u s e o f a r t i f i c i a l l i g h t i n m o d e r…" at bounding box center [437, 334] width 600 height 170
click at [549, 355] on select "imposing figuring relying pouring" at bounding box center [574, 357] width 50 height 12
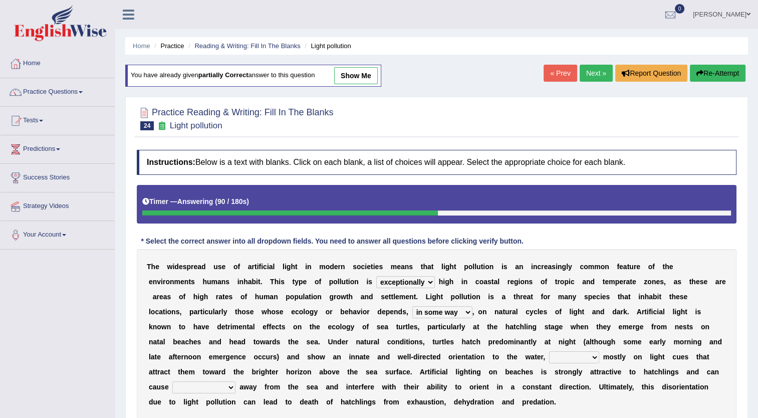
select select "figuring"
click at [549, 351] on select "imposing figuring relying pouring" at bounding box center [574, 357] width 50 height 12
click at [236, 382] on select "them to move it to move which to move that to move" at bounding box center [203, 388] width 63 height 12
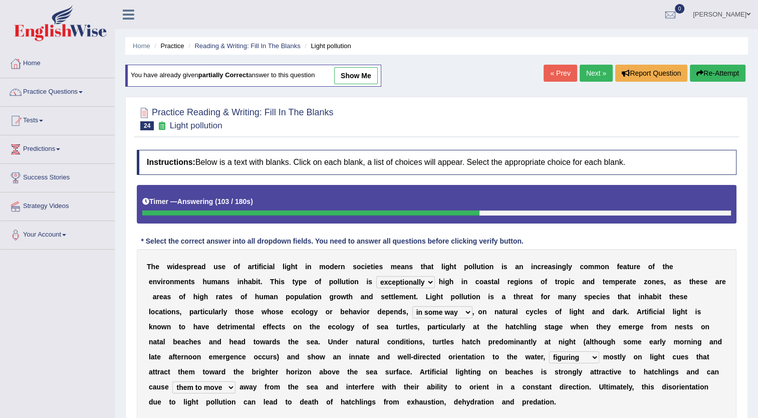
click at [493, 396] on div "T h e w i d e s p r e a d u s e o f a r t i f i c i a l l i g h t i n m o d e r…" at bounding box center [437, 334] width 600 height 170
click at [236, 382] on select "them to move it to move which to move that to move" at bounding box center [203, 388] width 63 height 12
select select "that to move"
click at [236, 382] on select "them to move it to move which to move that to move" at bounding box center [203, 388] width 63 height 12
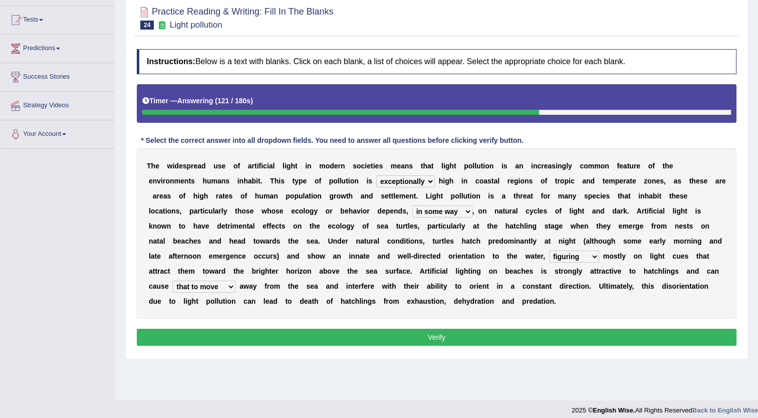
scroll to position [108, 0]
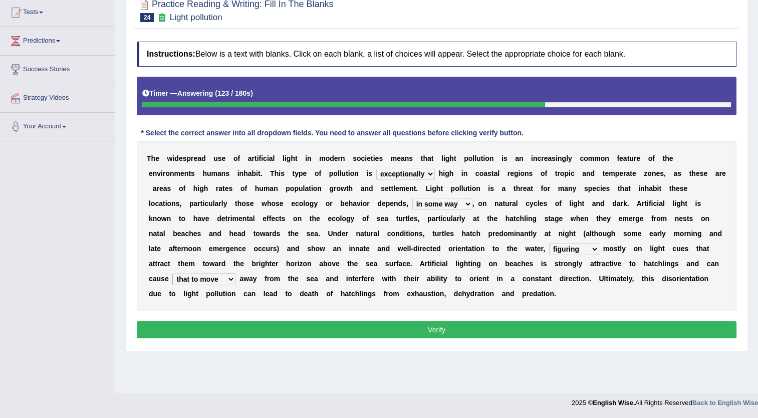
click at [606, 321] on button "Verify" at bounding box center [437, 329] width 600 height 17
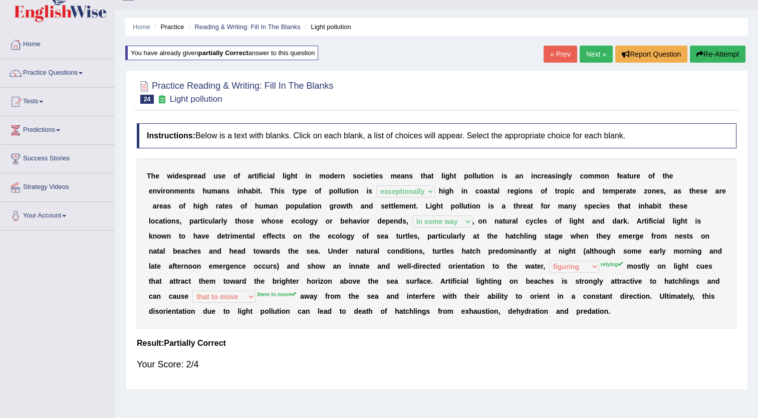
scroll to position [0, 0]
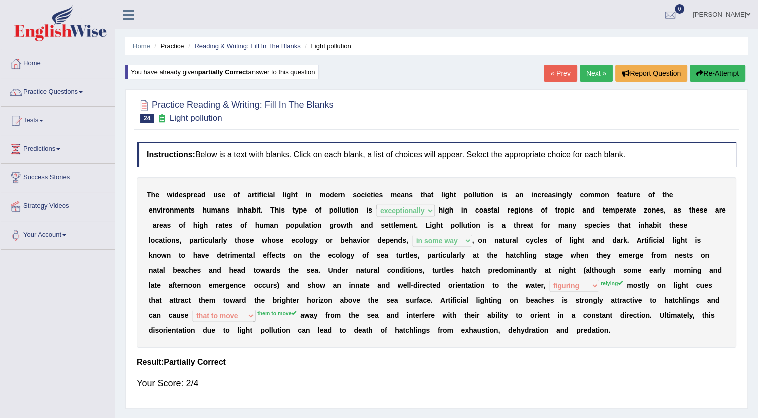
click at [593, 71] on link "Next »" at bounding box center [596, 73] width 33 height 17
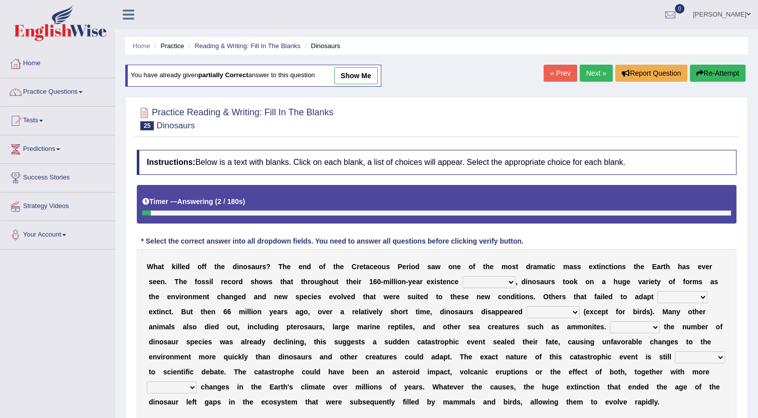
click at [463, 280] on select "existence continuous extent expectation" at bounding box center [489, 282] width 53 height 12
select select "existence"
click at [463, 276] on select "existence continuous extent expectation" at bounding box center [489, 282] width 53 height 12
click at [658, 297] on select "went to go going go" at bounding box center [683, 297] width 50 height 12
select select "went"
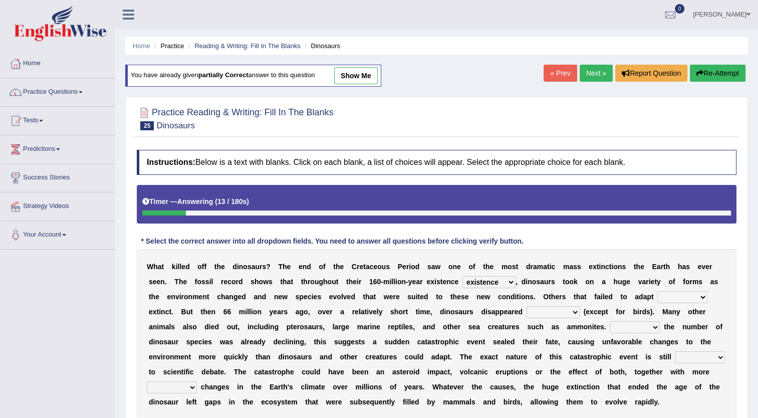
click at [658, 291] on select "went to go going go" at bounding box center [683, 297] width 50 height 12
click at [527, 315] on select "partially gradually completely excessively" at bounding box center [553, 312] width 53 height 12
select select "completely"
click at [527, 306] on select "partially gradually completely excessively" at bounding box center [553, 312] width 53 height 12
click at [471, 333] on div "W h a t k i l l e d o f f t h e d i n o s a u r s ? T h e e n d o f t h e C r e…" at bounding box center [437, 334] width 600 height 170
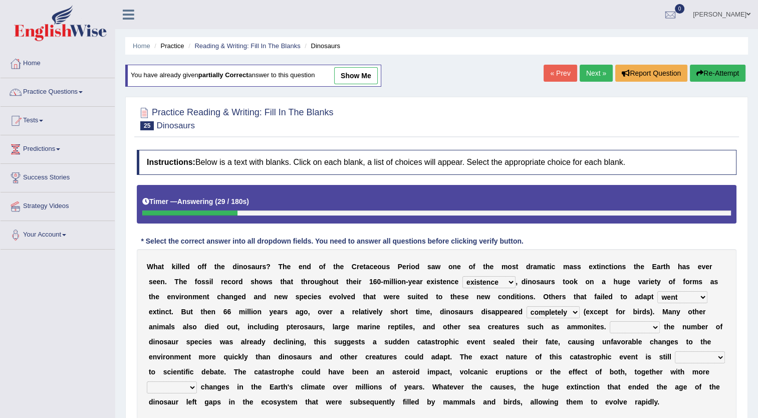
click at [610, 330] on select "However Because Although Unless" at bounding box center [635, 327] width 50 height 12
select select "Although"
click at [610, 321] on select "However Because Although Unless" at bounding box center [635, 327] width 50 height 12
click at [675, 351] on select "relative open additional focused" at bounding box center [700, 357] width 50 height 12
select select "open"
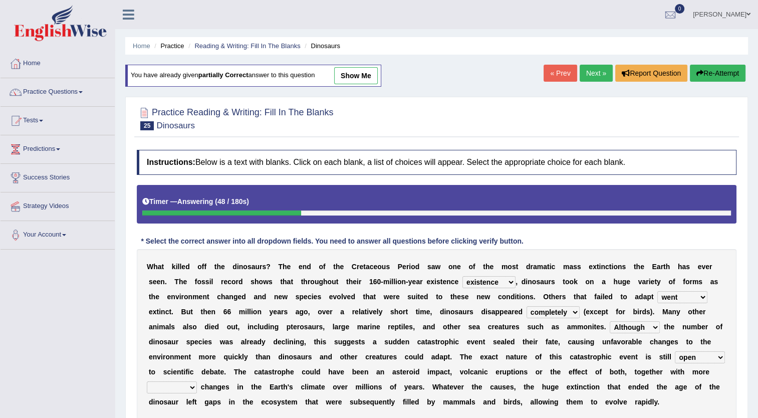
click at [675, 351] on select "relative open additional focused" at bounding box center [700, 357] width 50 height 12
click at [197, 382] on select "irregular gradual spiritual positive" at bounding box center [172, 388] width 50 height 12
select select "positive"
click at [197, 382] on select "irregular gradual spiritual positive" at bounding box center [172, 388] width 50 height 12
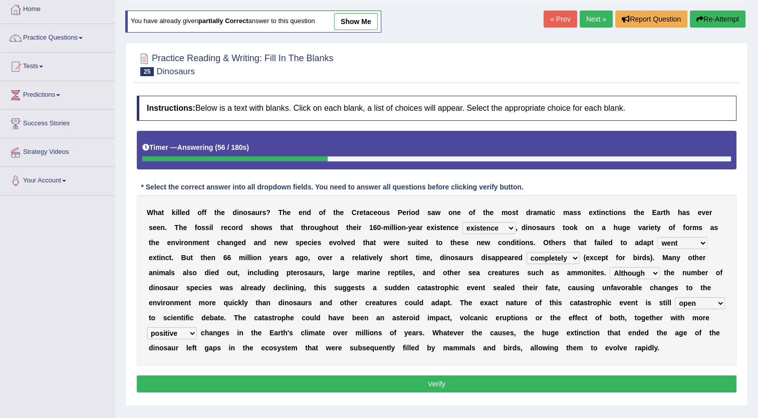
scroll to position [60, 0]
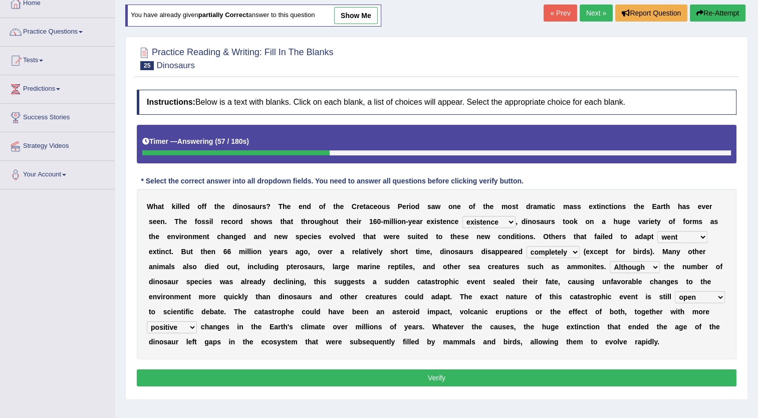
click at [702, 379] on button "Verify" at bounding box center [437, 377] width 600 height 17
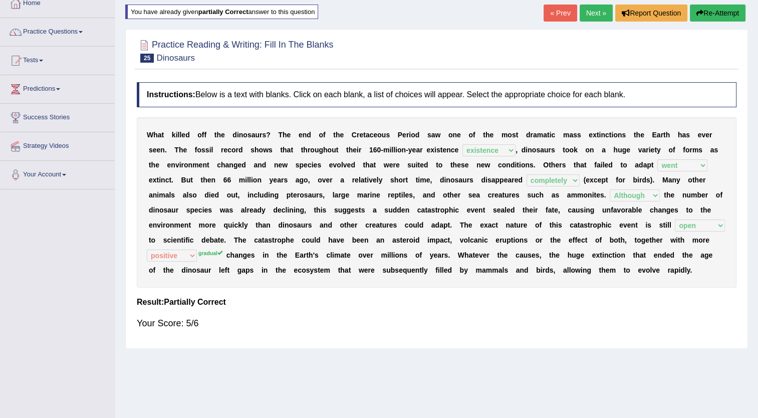
click at [589, 13] on link "Next »" at bounding box center [596, 13] width 33 height 17
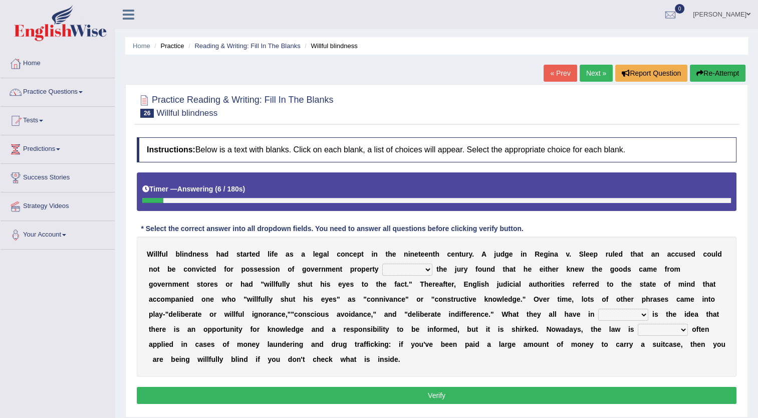
click at [383, 268] on select "since unless although thereby" at bounding box center [408, 270] width 50 height 12
select select "unless"
click at [383, 264] on select "since unless although thereby" at bounding box center [408, 270] width 50 height 12
click at [383, 271] on select "since unless although thereby" at bounding box center [408, 270] width 50 height 12
click at [383, 264] on select "since unless although thereby" at bounding box center [408, 270] width 50 height 12
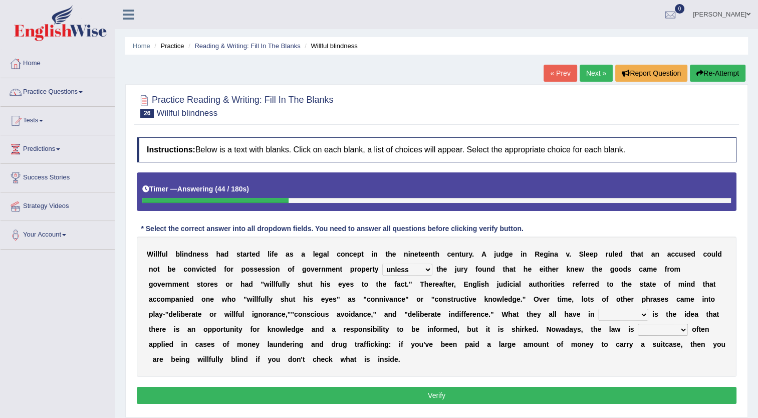
click at [599, 315] on select "contrast total relation common" at bounding box center [624, 315] width 50 height 12
select select "relation"
click at [599, 309] on select "contrast total relation common" at bounding box center [624, 315] width 50 height 12
click at [638, 328] on select "little few most less" at bounding box center [663, 330] width 50 height 12
click at [638, 324] on select "little few most less" at bounding box center [663, 330] width 50 height 12
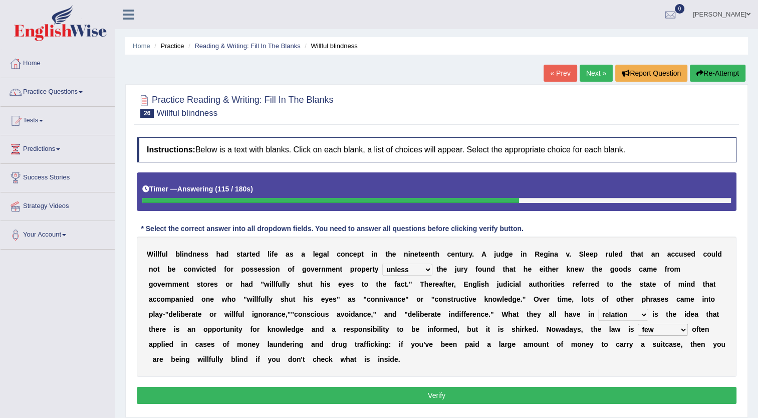
click at [599, 314] on select "contrast total relation common" at bounding box center [624, 315] width 50 height 12
click at [456, 368] on div "Instructions: Below is a text with blanks. Click on each blank, a list of choic…" at bounding box center [436, 272] width 605 height 280
click at [638, 330] on select "little few most less" at bounding box center [663, 330] width 50 height 12
select select "most"
click at [638, 324] on select "little few most less" at bounding box center [663, 330] width 50 height 12
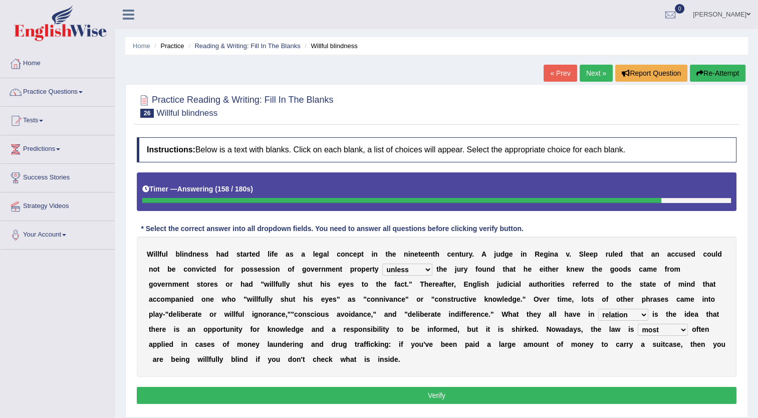
click at [638, 331] on select "little few most less" at bounding box center [663, 330] width 50 height 12
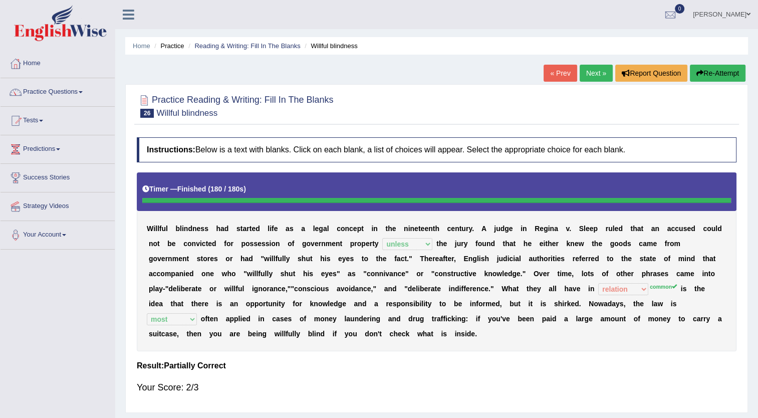
click at [603, 76] on link "Next »" at bounding box center [596, 73] width 33 height 17
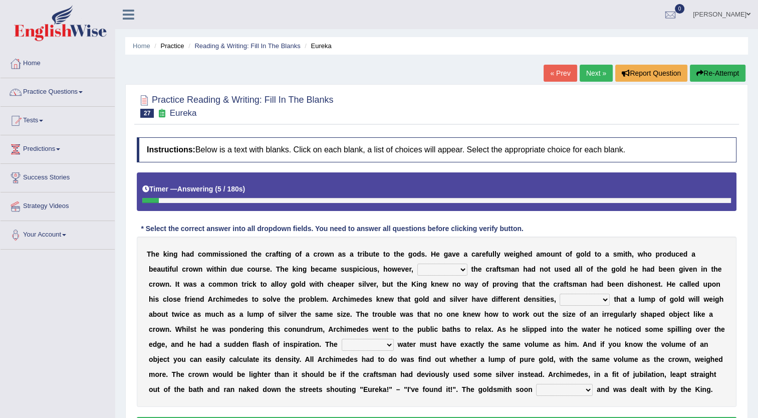
click at [418, 272] on select "if whether thus that" at bounding box center [443, 270] width 50 height 12
select select "if"
click at [418, 264] on select "if whether thus that" at bounding box center [443, 270] width 50 height 12
click at [560, 300] on select "meaning meant means to mean" at bounding box center [585, 300] width 50 height 12
select select "meaning"
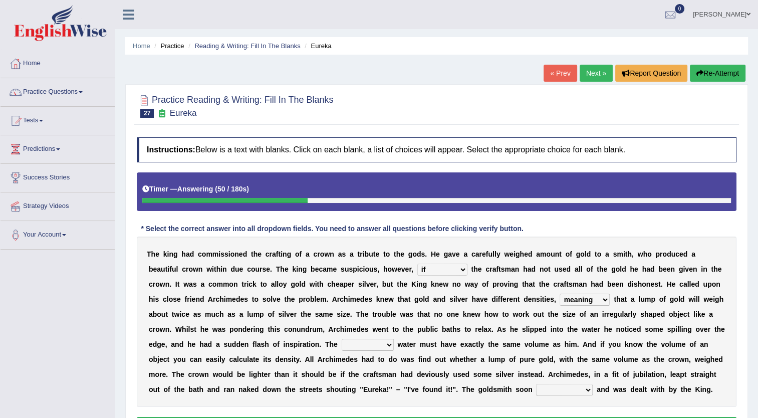
click at [560, 294] on select "meaning meant means to mean" at bounding box center [585, 300] width 50 height 12
drag, startPoint x: 271, startPoint y: 331, endPoint x: 208, endPoint y: 342, distance: 64.5
click at [208, 342] on div "T h e k i n g h a d c o m m i s s i o n e d t h e c r a f t i n g o f a c r o w…" at bounding box center [437, 322] width 600 height 170
click at [342, 340] on select "submerged disposed diagnosed displaced" at bounding box center [368, 345] width 52 height 12
select select "diagnosed"
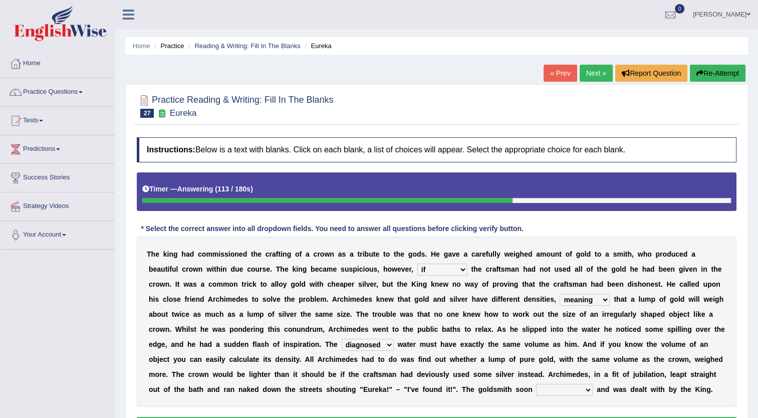
click at [342, 339] on select "submerged disposed diagnosed displaced" at bounding box center [368, 345] width 52 height 12
click at [536, 394] on select "conjured contradicted confessed condemned" at bounding box center [564, 390] width 57 height 12
select select "confessed"
click at [536, 384] on select "conjured contradicted confessed condemned" at bounding box center [564, 390] width 57 height 12
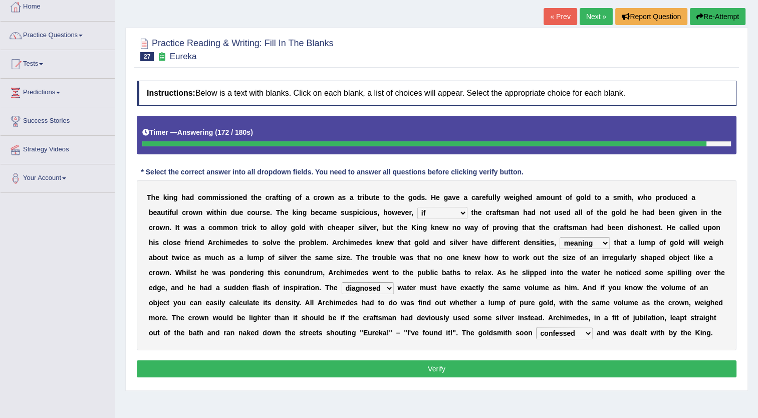
scroll to position [60, 0]
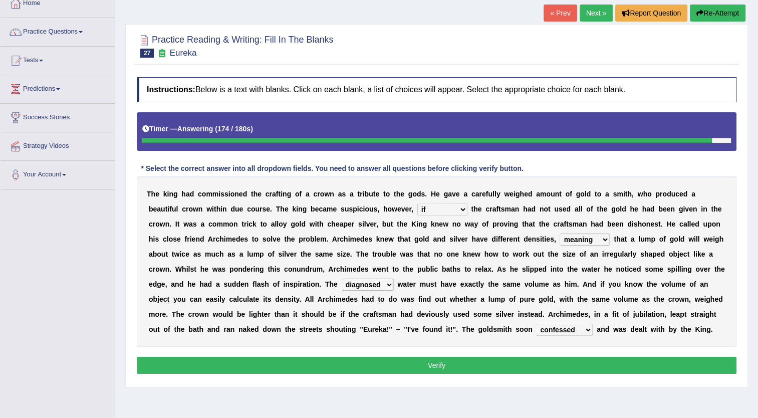
click at [492, 360] on button "Verify" at bounding box center [437, 365] width 600 height 17
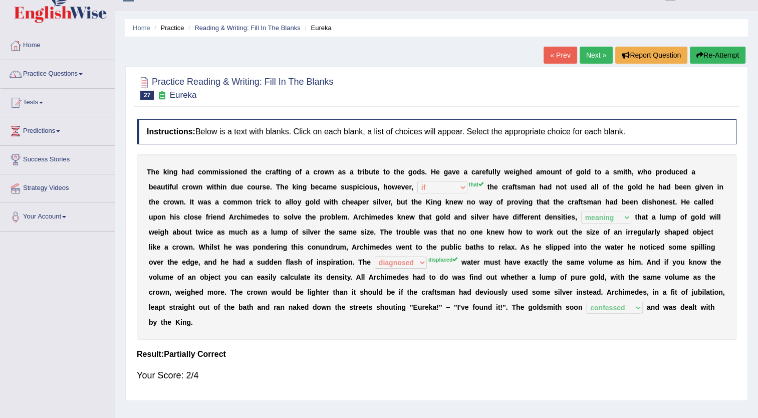
scroll to position [0, 0]
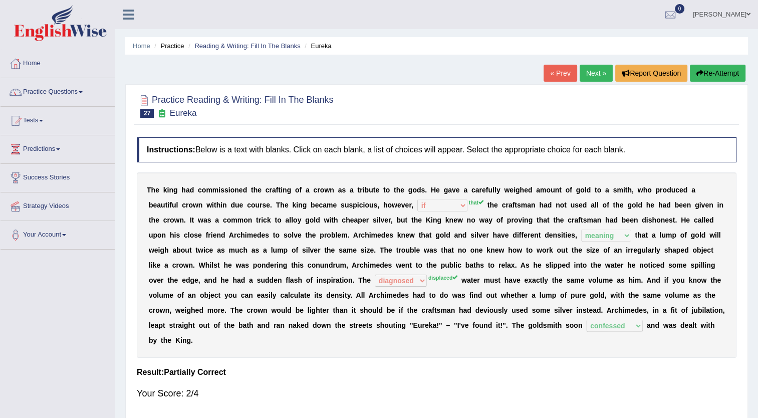
click at [598, 76] on link "Next »" at bounding box center [596, 73] width 33 height 17
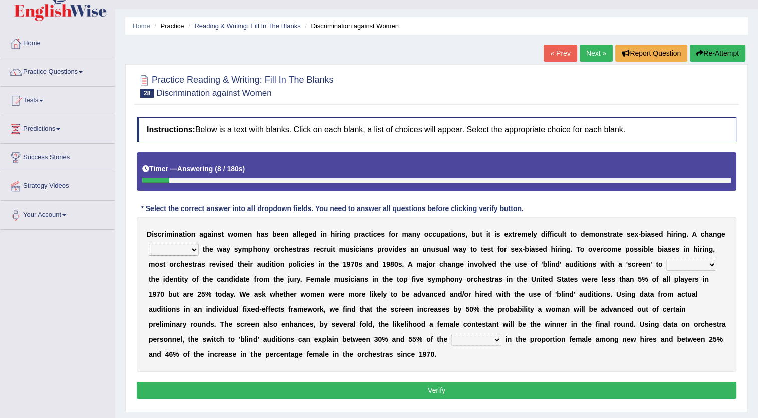
scroll to position [40, 0]
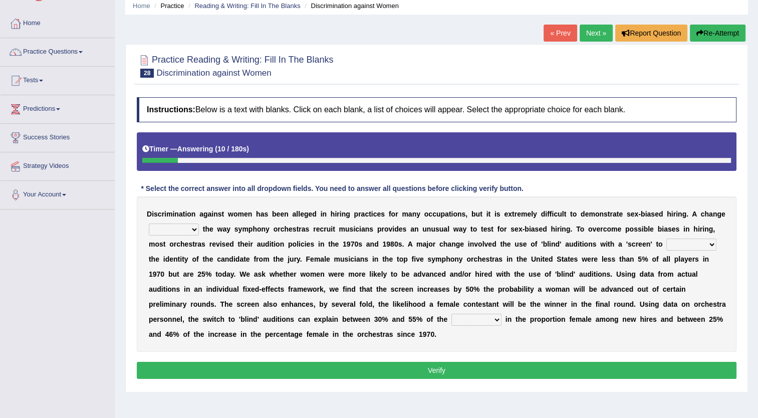
click at [176, 231] on select "around beyond in by" at bounding box center [174, 230] width 50 height 12
select select "around"
click at [149, 224] on select "around beyond in by" at bounding box center [174, 230] width 50 height 12
click at [667, 245] on select "conceal contain cancel check" at bounding box center [692, 245] width 50 height 12
select select "check"
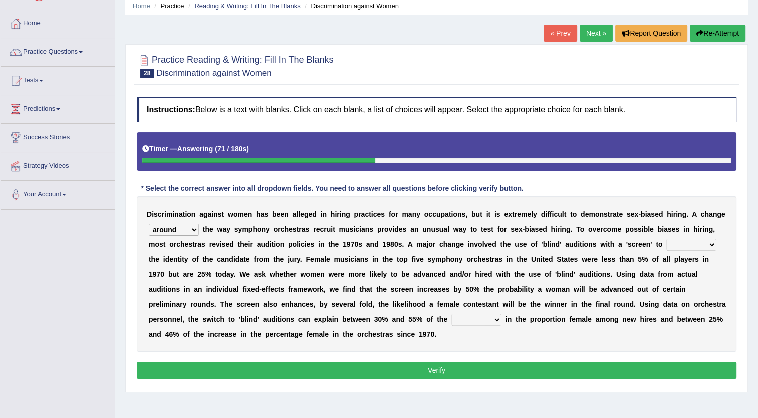
click at [667, 239] on select "conceal contain cancel check" at bounding box center [692, 245] width 50 height 12
click at [452, 318] on select "decrease number increase amount" at bounding box center [477, 320] width 50 height 12
click at [452, 314] on select "decrease number increase amount" at bounding box center [477, 320] width 50 height 12
click at [452, 324] on select "decrease number increase amount" at bounding box center [477, 320] width 50 height 12
select select "increase"
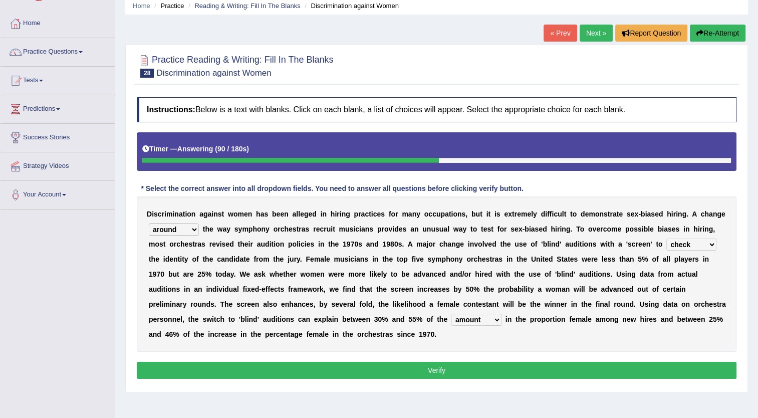
click at [452, 314] on select "decrease number increase amount" at bounding box center [477, 320] width 50 height 12
click at [254, 370] on button "Verify" at bounding box center [437, 370] width 600 height 17
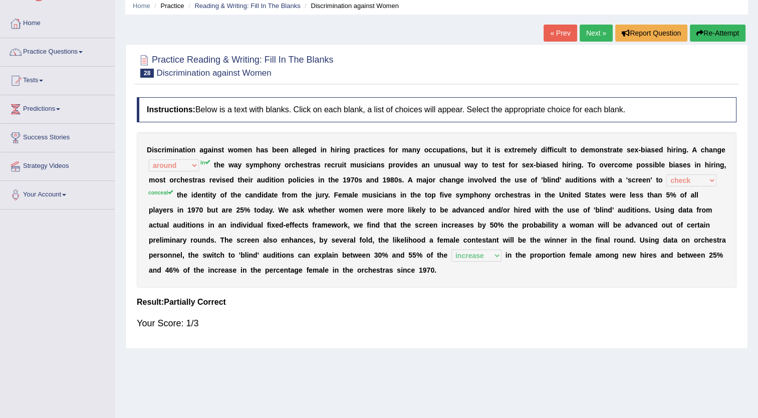
click at [585, 39] on link "Next »" at bounding box center [596, 33] width 33 height 17
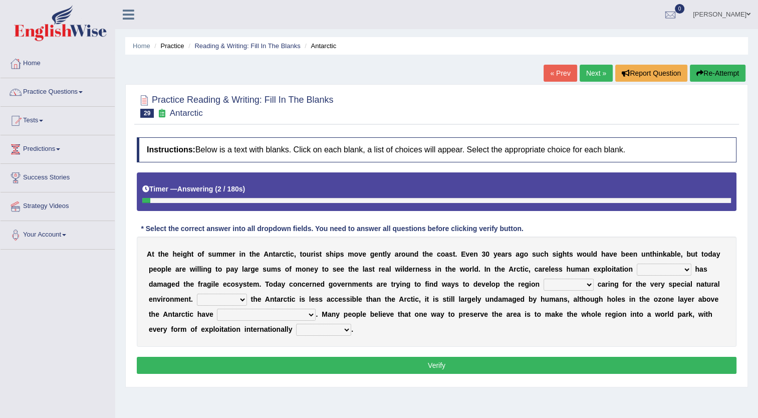
click at [637, 269] on select "in the future ever before on one side in the past" at bounding box center [664, 270] width 55 height 12
select select "in the past"
click at [637, 264] on select "in the future ever before on one side in the past" at bounding box center [664, 270] width 55 height 12
click at [544, 282] on select "while whereas even though" at bounding box center [569, 285] width 50 height 12
select select "while"
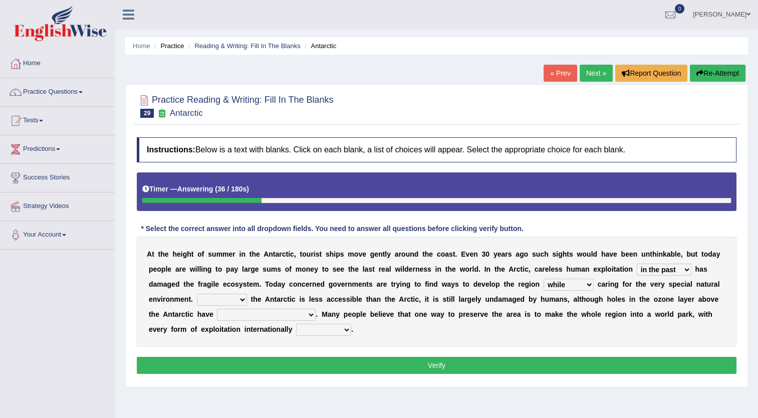
click at [544, 279] on select "while whereas even though" at bounding box center [569, 285] width 50 height 12
click at [247, 294] on select "Because Whether Unless Besides" at bounding box center [222, 300] width 50 height 12
select select "Whether"
click at [247, 294] on select "Because Whether Unless Besides" at bounding box center [222, 300] width 50 height 12
click at [229, 315] on select "yet discovered ever discovered already been discovered already been discovering" at bounding box center [266, 315] width 99 height 12
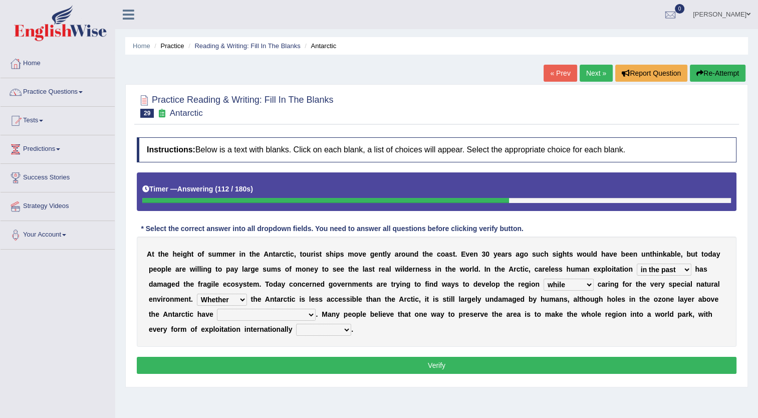
select select "already been discovering"
click at [217, 309] on select "yet discovered ever discovered already been discovered already been discovering" at bounding box center [266, 315] width 99 height 12
click at [296, 326] on select "expanded spanned banned transformed" at bounding box center [323, 330] width 55 height 12
select select "banned"
click at [296, 324] on select "expanded spanned banned transformed" at bounding box center [323, 330] width 55 height 12
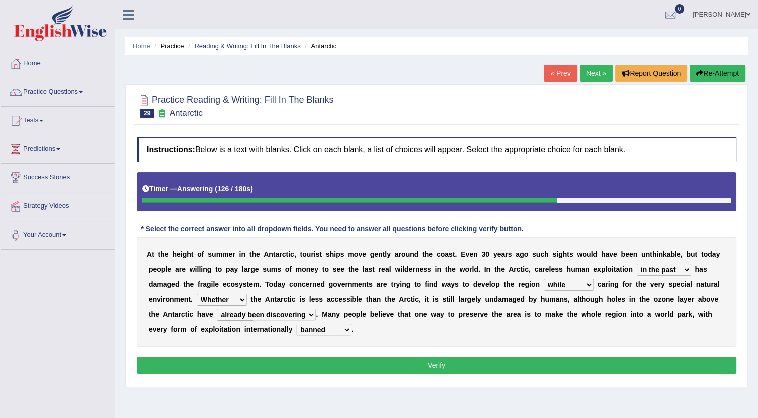
click at [229, 362] on button "Verify" at bounding box center [437, 365] width 600 height 17
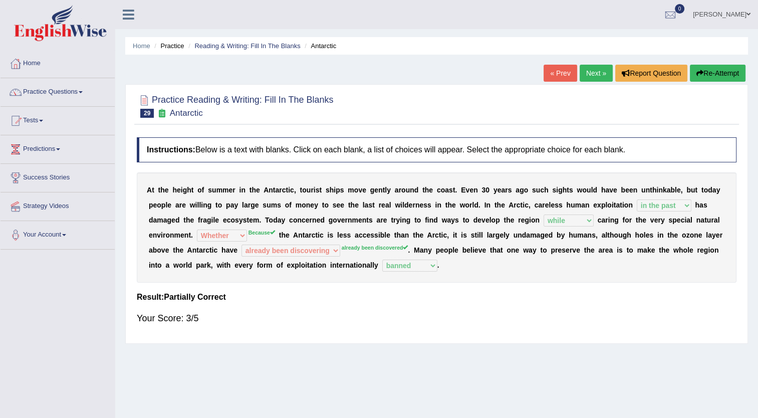
click at [588, 79] on link "Next »" at bounding box center [596, 73] width 33 height 17
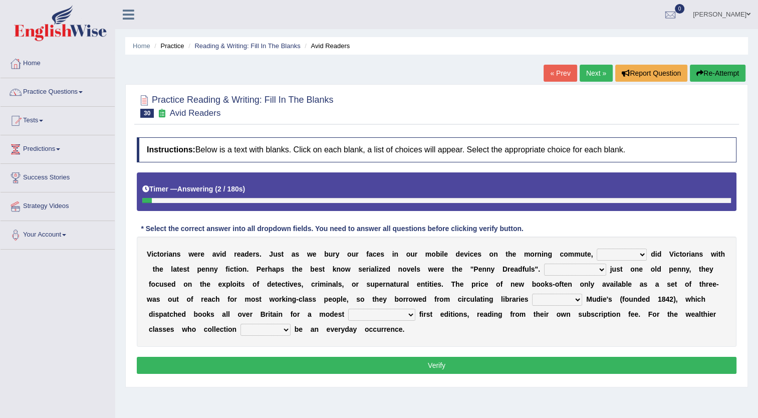
click at [597, 253] on select "either so too neither whether" at bounding box center [622, 255] width 50 height 12
select select "whether"
click at [597, 249] on select "either so too neither whether" at bounding box center [622, 255] width 50 height 12
click at [544, 270] on select "Costed Having costed Costing Cost" at bounding box center [575, 270] width 62 height 12
select select "Cost"
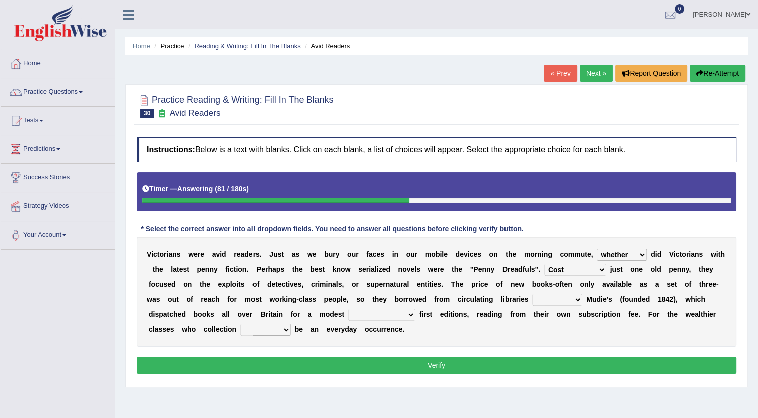
click at [544, 264] on select "Costed Having costed Costing Cost" at bounding box center [575, 270] width 62 height 12
click at [532, 300] on select "such as other than that is as to" at bounding box center [557, 300] width 50 height 12
select select "such as"
click at [532, 294] on select "such as other than that is as to" at bounding box center [557, 300] width 50 height 12
click at [348, 312] on select "could afford afford having afforded affording" at bounding box center [381, 315] width 67 height 12
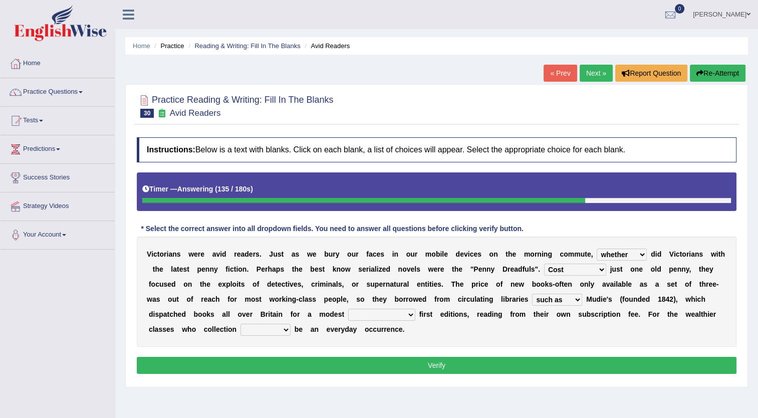
select select "could afford"
click at [348, 309] on select "could afford afford having afforded affording" at bounding box center [381, 315] width 67 height 12
click at [291, 324] on select "would could should did" at bounding box center [266, 330] width 50 height 12
select select "could"
click at [291, 324] on select "would could should did" at bounding box center [266, 330] width 50 height 12
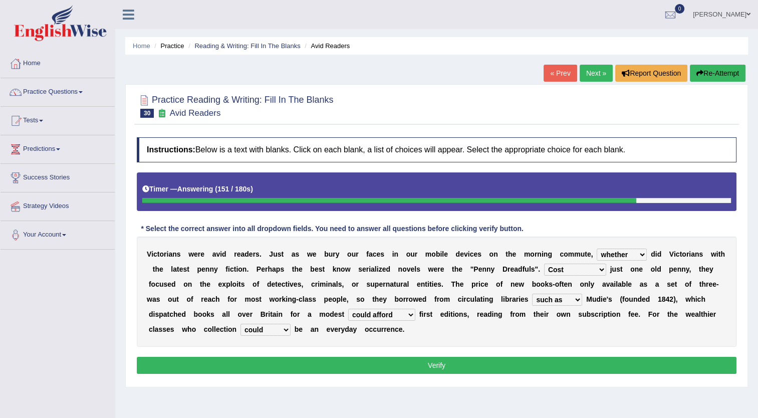
click at [601, 363] on button "Verify" at bounding box center [437, 365] width 600 height 17
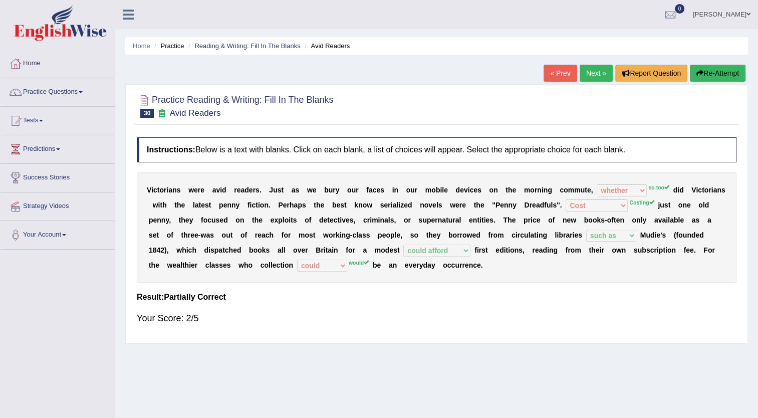
click at [588, 79] on link "Next »" at bounding box center [596, 73] width 33 height 17
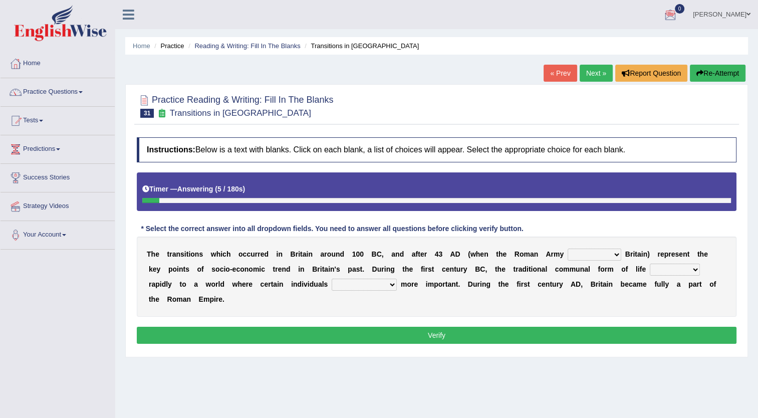
click at [578, 258] on select "purported pursued enlightened invaded" at bounding box center [595, 255] width 54 height 12
select select "invaded"
click at [568, 249] on select "purported pursued enlightened invaded" at bounding box center [595, 255] width 54 height 12
click at [650, 271] on select "withdrew shaped awarded shifted" at bounding box center [675, 270] width 50 height 12
select select "shifted"
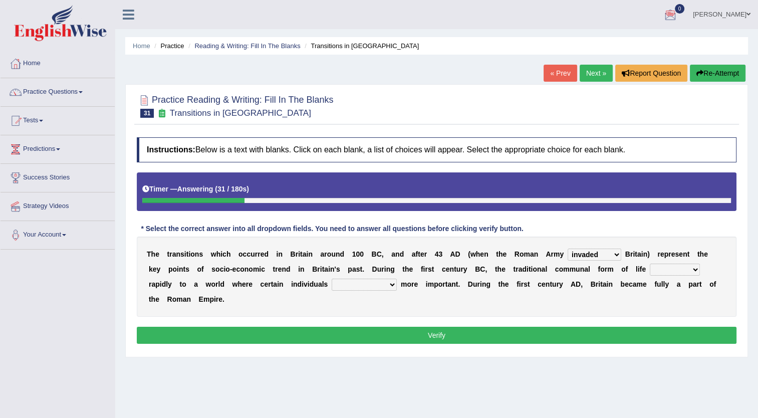
click at [650, 264] on select "withdrew shaped awarded shifted" at bounding box center [675, 270] width 50 height 12
click at [332, 286] on select "became become having become becoming" at bounding box center [364, 285] width 65 height 12
select select "became"
click at [332, 279] on select "became become having become becoming" at bounding box center [364, 285] width 65 height 12
click at [252, 327] on button "Verify" at bounding box center [437, 335] width 600 height 17
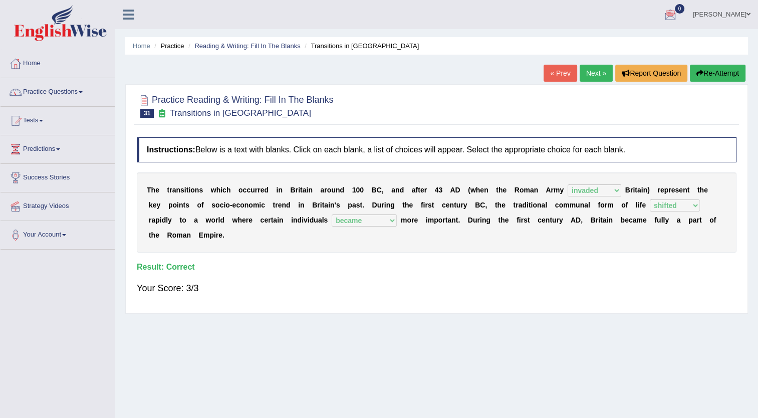
click at [596, 76] on link "Next »" at bounding box center [596, 73] width 33 height 17
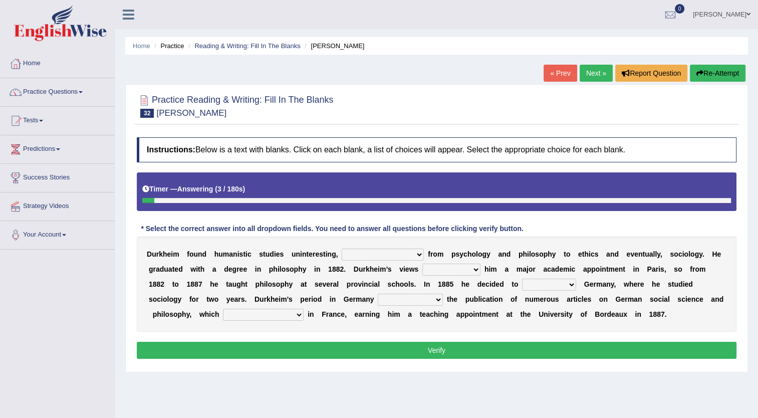
click at [378, 250] on select "moving his position alternating his mind juggling his job turning his attention" at bounding box center [383, 255] width 82 height 12
select select "turning his attention"
click at [342, 249] on select "moving his position alternating his mind juggling his job turning his attention" at bounding box center [383, 255] width 82 height 12
click at [423, 270] on select "hasn't got were getting can't get could not get" at bounding box center [452, 270] width 58 height 12
select select "could not get"
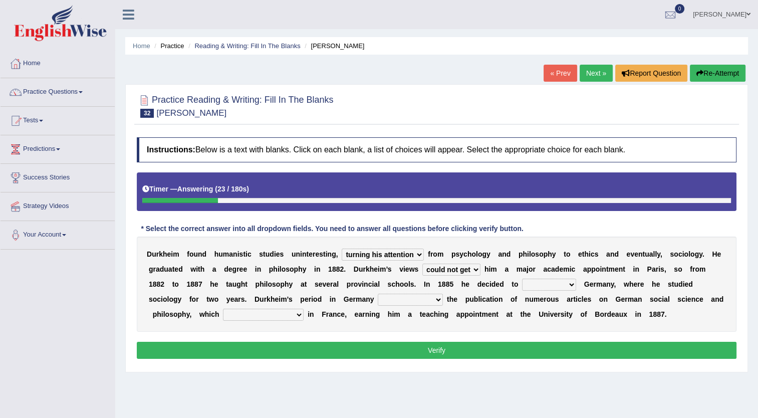
click at [423, 264] on select "hasn't got were getting can't get could not get" at bounding box center [452, 270] width 58 height 12
click at [522, 282] on select "came after wrote about ran across leave for" at bounding box center [549, 285] width 54 height 12
click at [458, 356] on button "Verify" at bounding box center [437, 350] width 600 height 17
click at [464, 290] on div "D u r k h e i m f o u n d h u m a n i s t i c s t u d i e s u n i n t e r e s t…" at bounding box center [437, 284] width 600 height 95
click at [522, 288] on select "came after wrote about ran across leave for" at bounding box center [549, 285] width 54 height 12
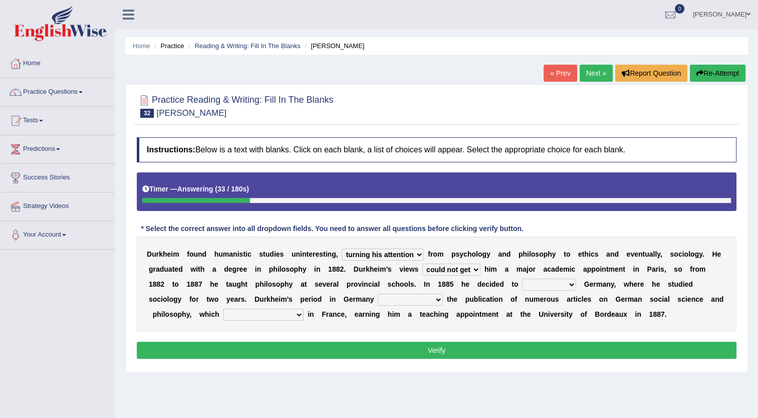
select select "leave for"
click at [522, 279] on select "came after wrote about ran across leave for" at bounding box center [549, 285] width 54 height 12
click at [378, 301] on select "resulted in flicked through was down to achieved by" at bounding box center [410, 300] width 65 height 12
select select "achieved by"
click at [378, 294] on select "resulted in flicked through was down to achieved by" at bounding box center [410, 300] width 65 height 12
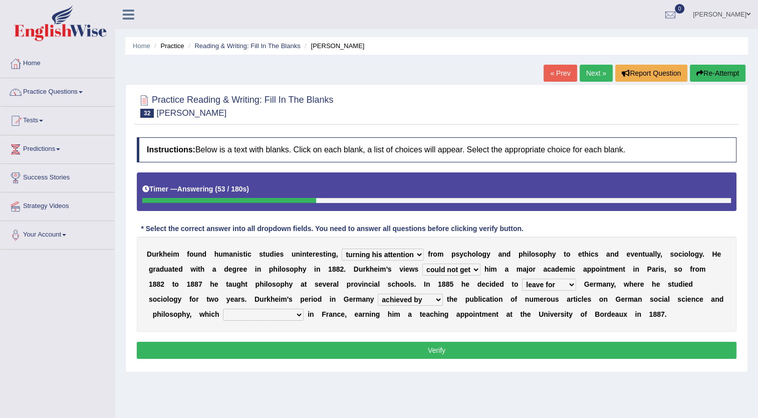
click at [304, 309] on select "remained modest gained appreciation collected money gained recognition" at bounding box center [263, 315] width 81 height 12
select select "collected money"
click at [304, 309] on select "remained modest gained appreciation collected money gained recognition" at bounding box center [263, 315] width 81 height 12
click at [647, 353] on button "Verify" at bounding box center [437, 350] width 600 height 17
